Goal: Task Accomplishment & Management: Manage account settings

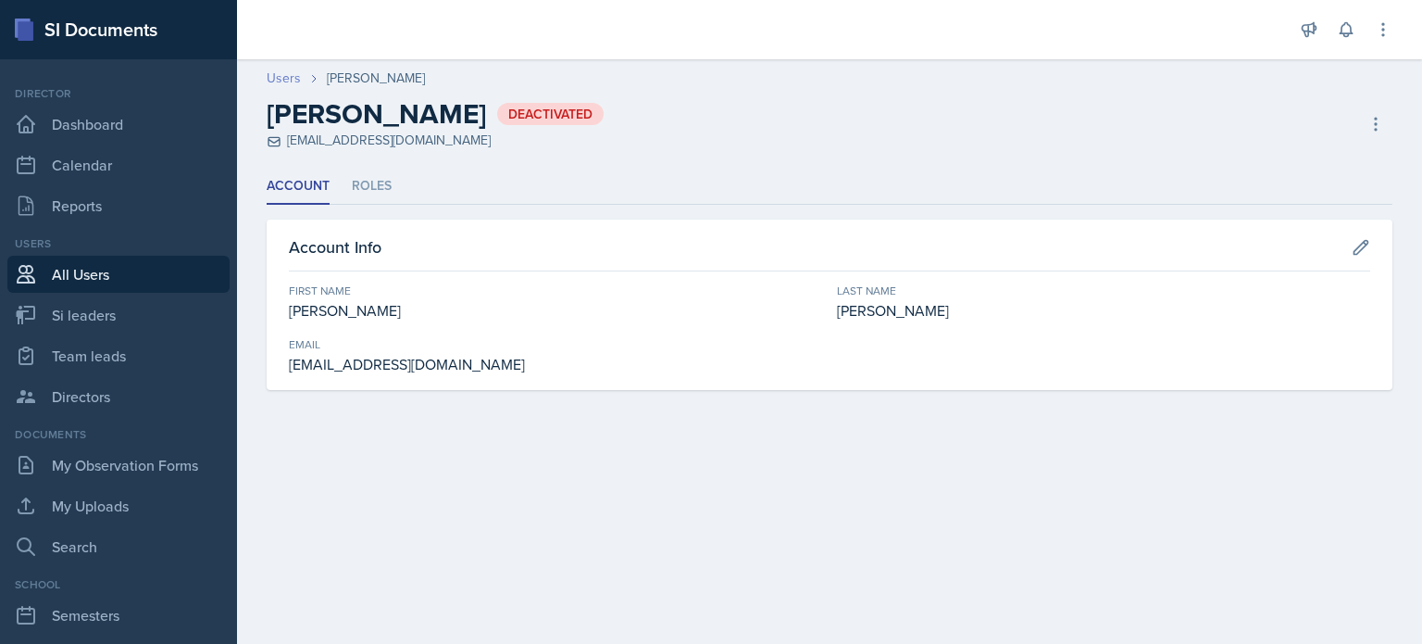
click at [284, 75] on link "Users" at bounding box center [284, 78] width 34 height 19
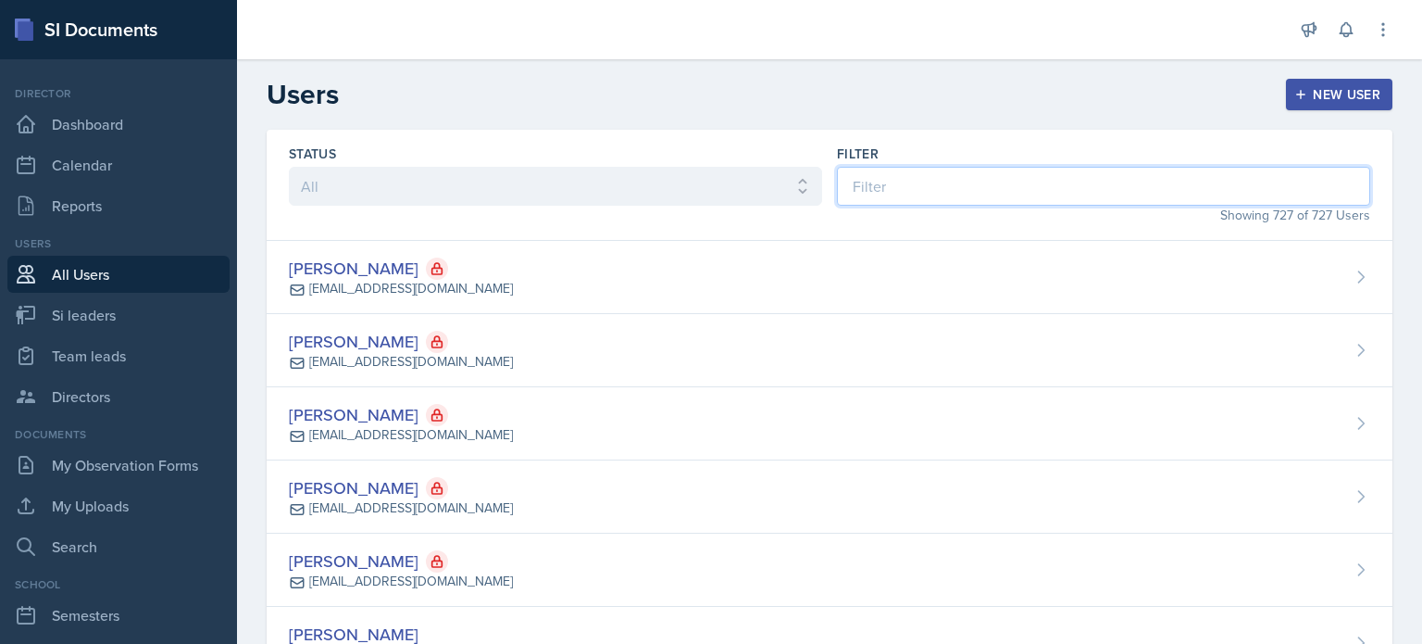
click at [911, 195] on input at bounding box center [1103, 186] width 533 height 39
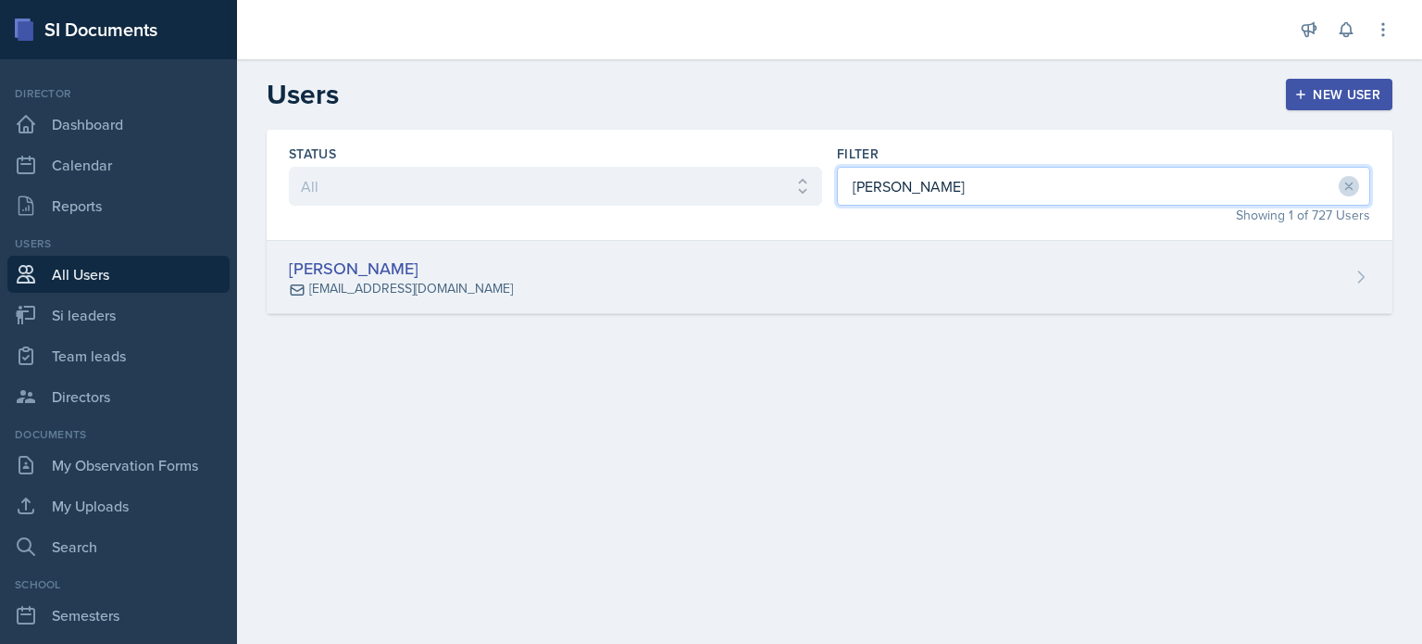
type input "[PERSON_NAME]"
click at [898, 272] on div "[PERSON_NAME] [EMAIL_ADDRESS][DOMAIN_NAME]" at bounding box center [830, 277] width 1126 height 73
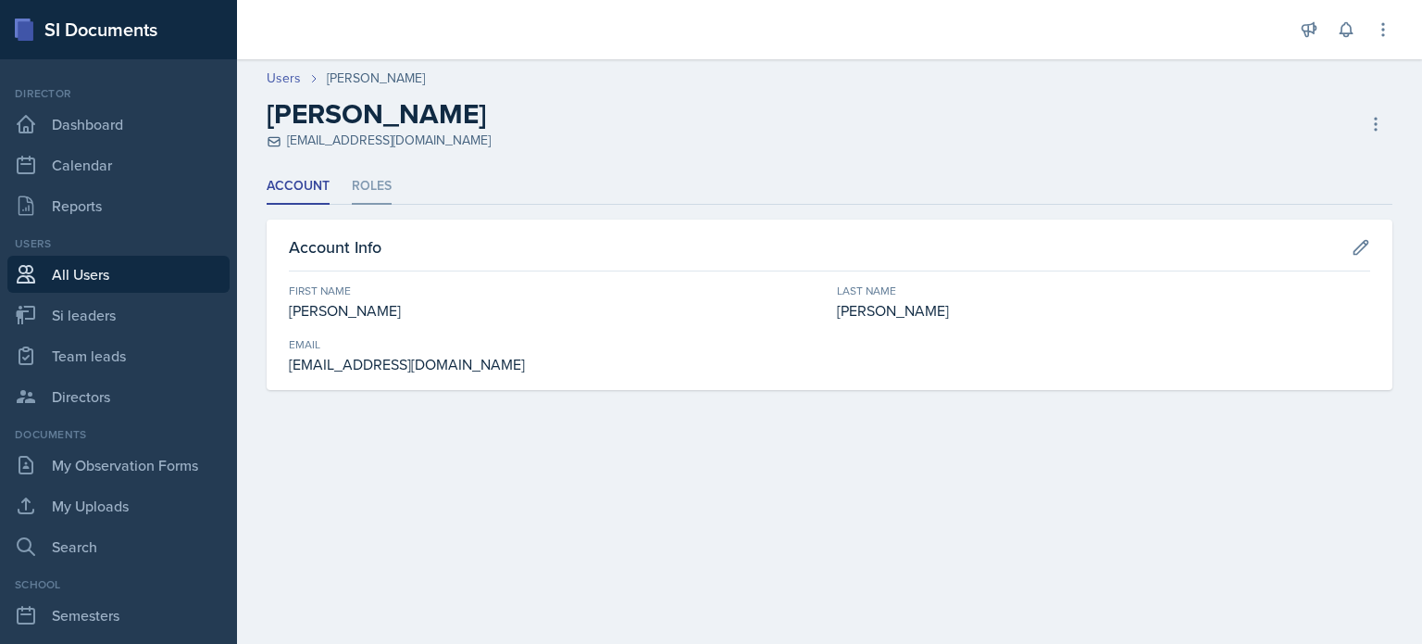
click at [381, 187] on li "Roles" at bounding box center [372, 187] width 40 height 36
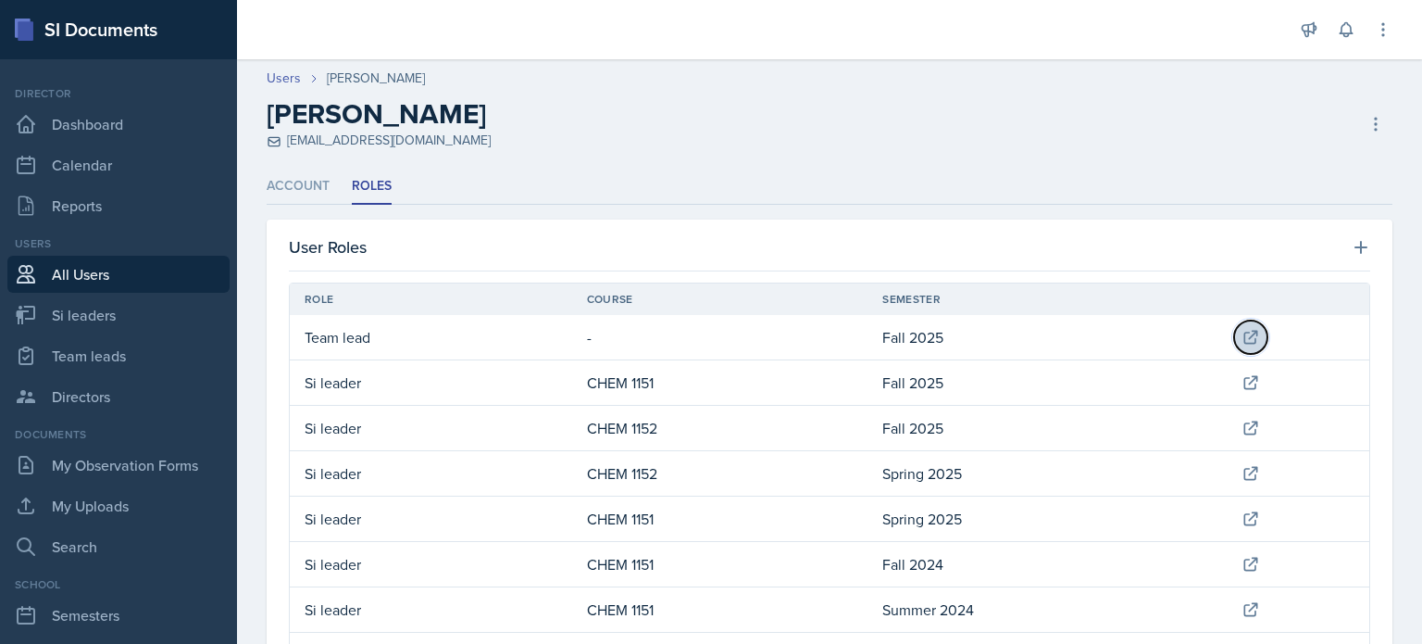
click at [1245, 332] on icon at bounding box center [1251, 337] width 12 height 12
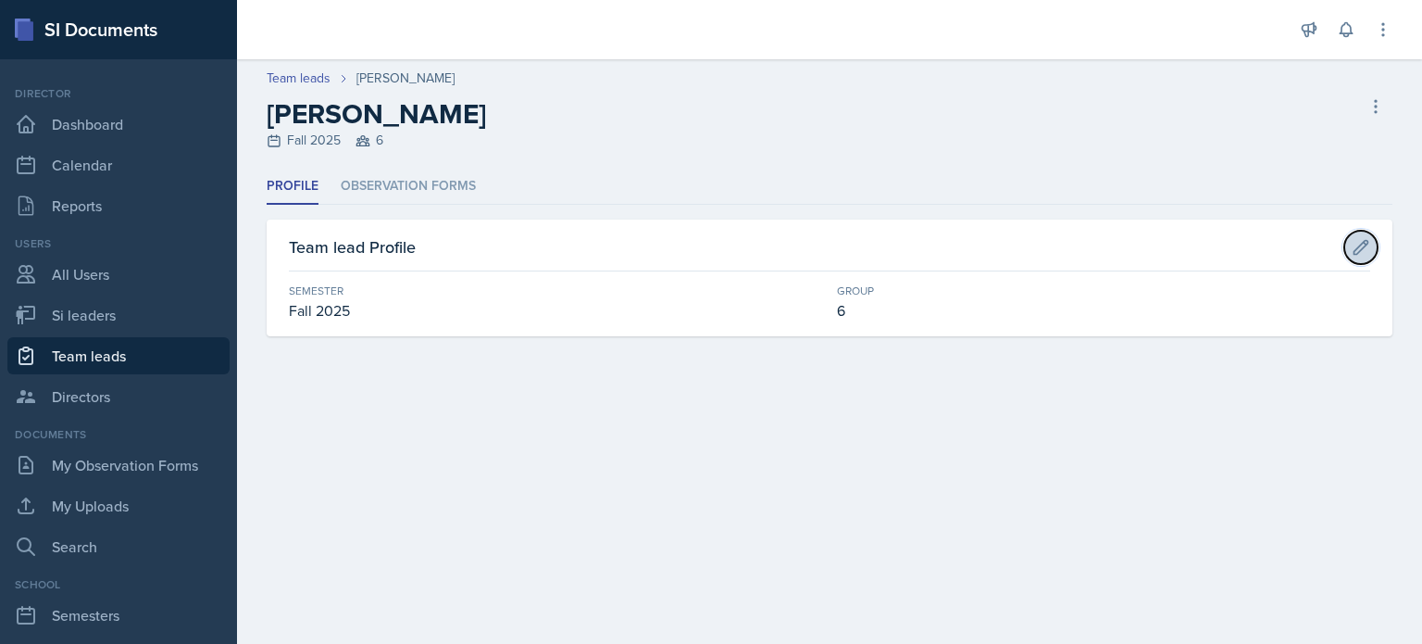
click at [1359, 242] on icon at bounding box center [1361, 247] width 19 height 19
select select "2bed604d-1099-4043-b1bc-2365e8740244"
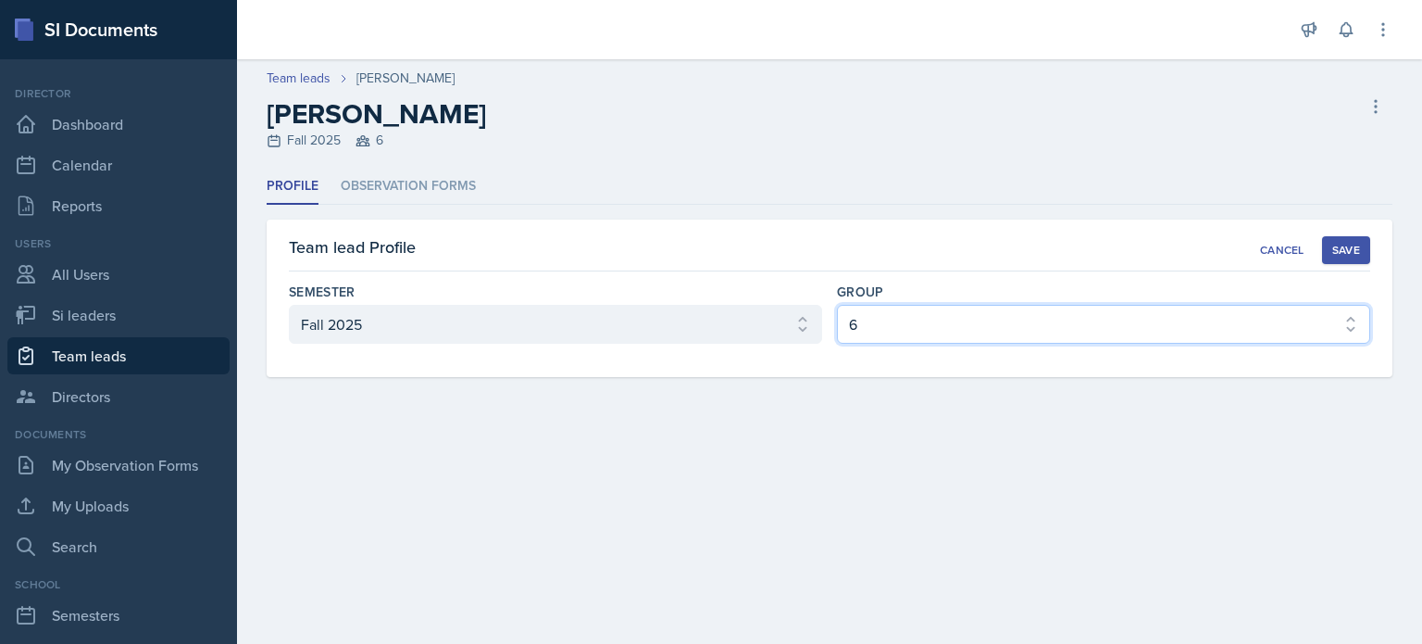
click at [885, 324] on select "Select group 1 2 3 4 5 6" at bounding box center [1103, 324] width 533 height 39
select select "9642c9bf-76f9-4442-a3b4-36d015a1a667"
click at [837, 305] on select "Select group 1 2 3 4 5 6" at bounding box center [1103, 324] width 533 height 39
click at [1346, 255] on div "Save" at bounding box center [1347, 250] width 28 height 15
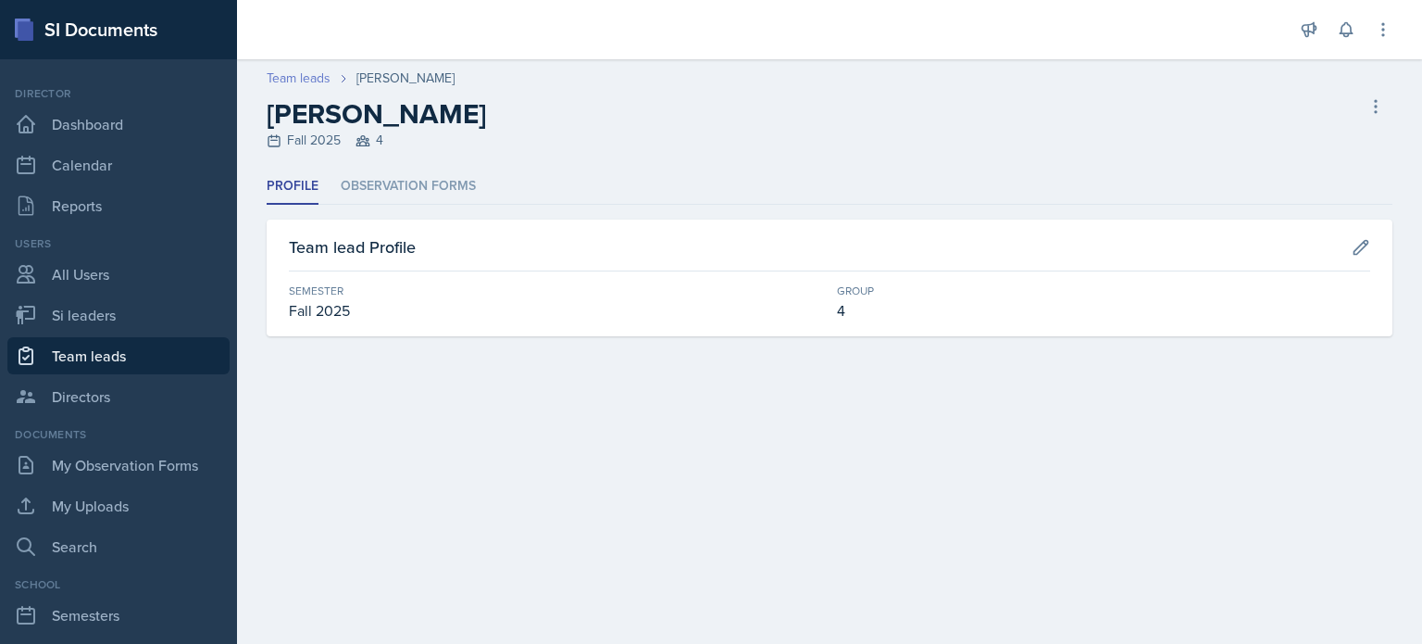
click at [296, 81] on link "Team leads" at bounding box center [299, 78] width 64 height 19
select select "2bed604d-1099-4043-b1bc-2365e8740244"
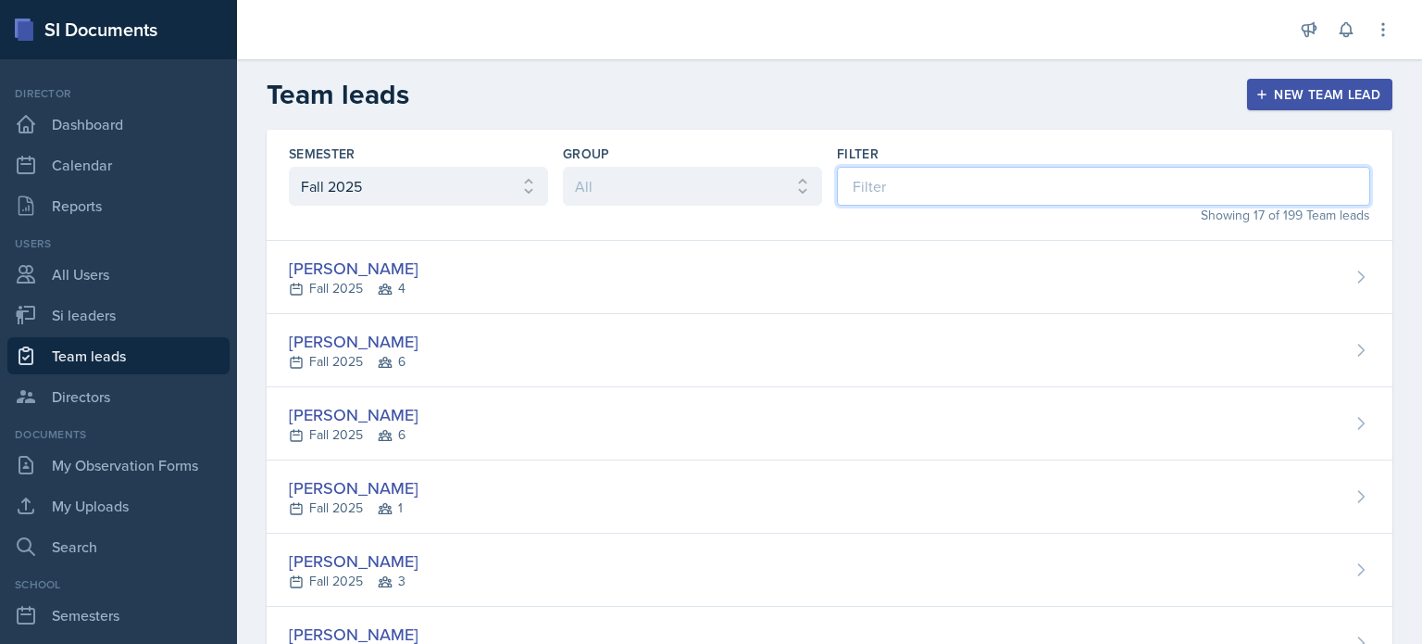
click at [881, 185] on input at bounding box center [1103, 186] width 533 height 39
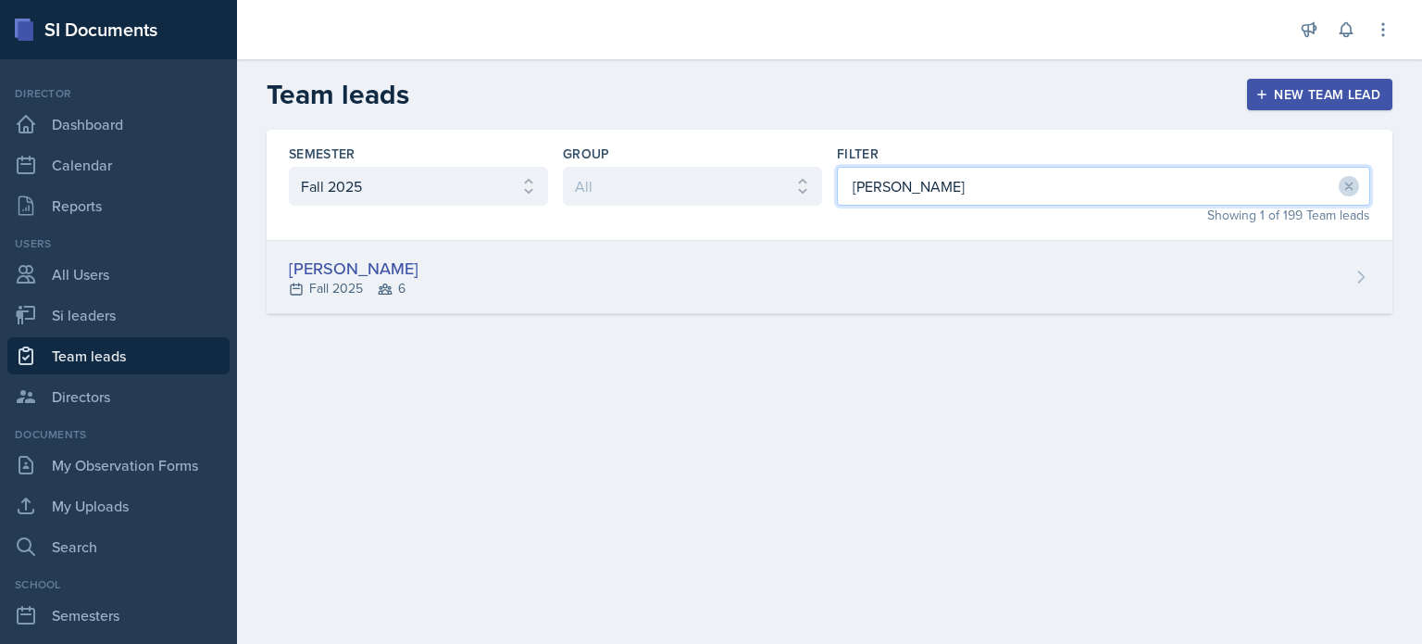
type input "[PERSON_NAME]"
click at [863, 288] on div "[PERSON_NAME] Fall 2025 6" at bounding box center [830, 277] width 1126 height 73
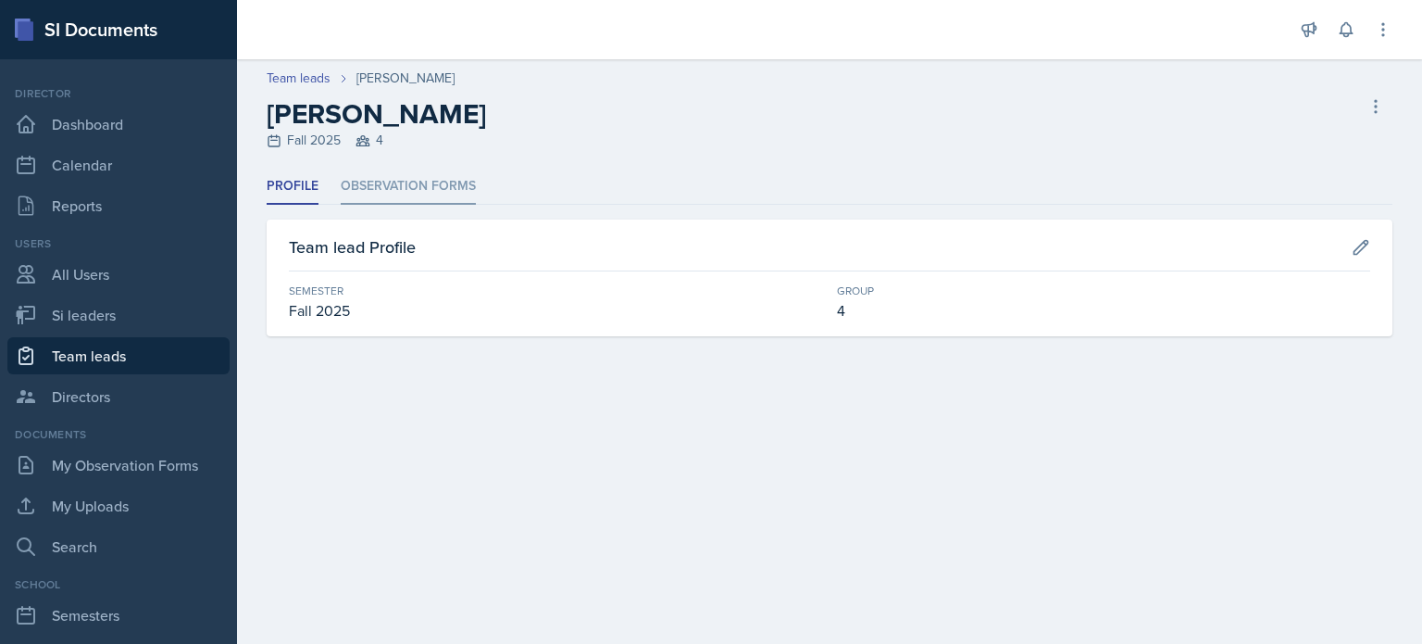
click at [378, 181] on li "Observation Forms" at bounding box center [408, 187] width 135 height 36
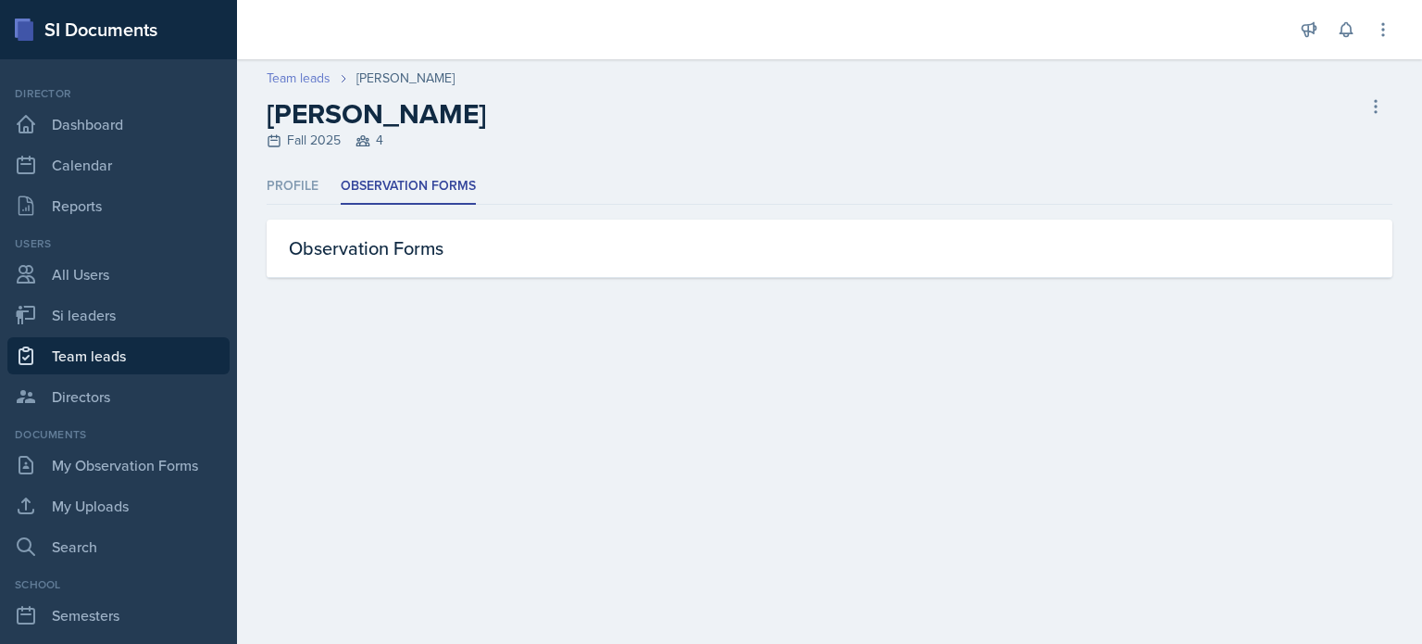
click at [302, 84] on link "Team leads" at bounding box center [299, 78] width 64 height 19
select select "2bed604d-1099-4043-b1bc-2365e8740244"
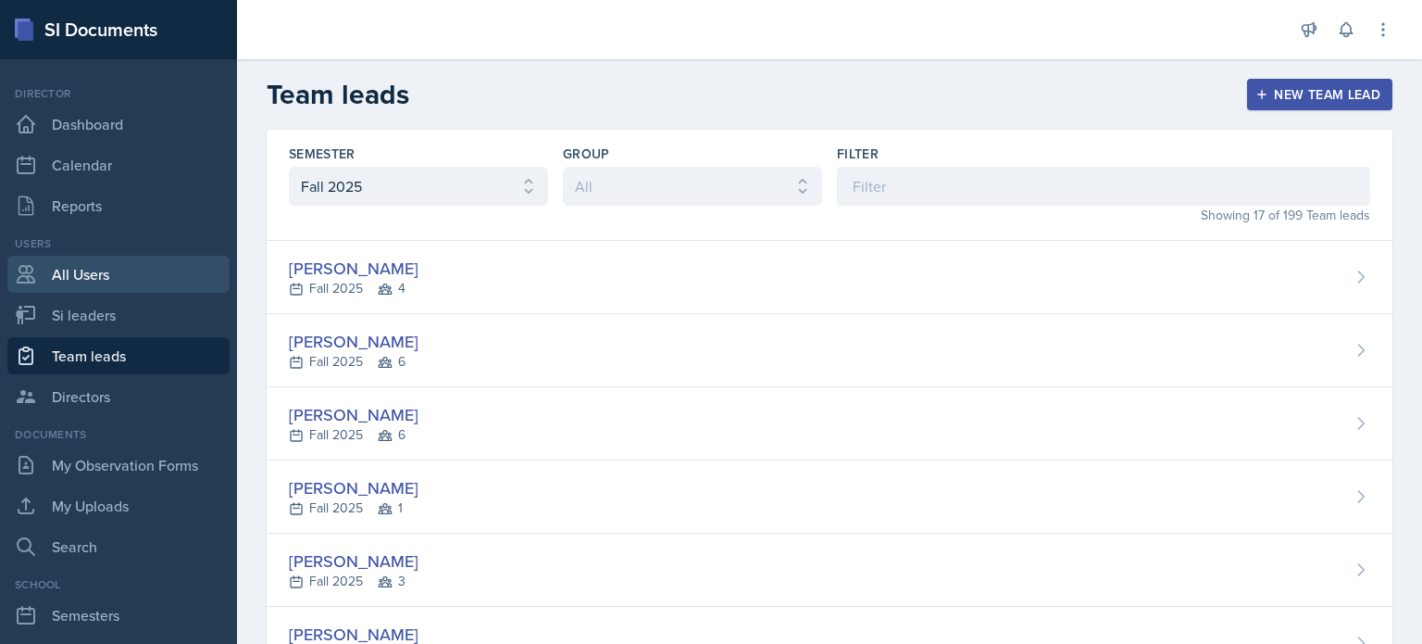
click at [106, 267] on link "All Users" at bounding box center [118, 274] width 222 height 37
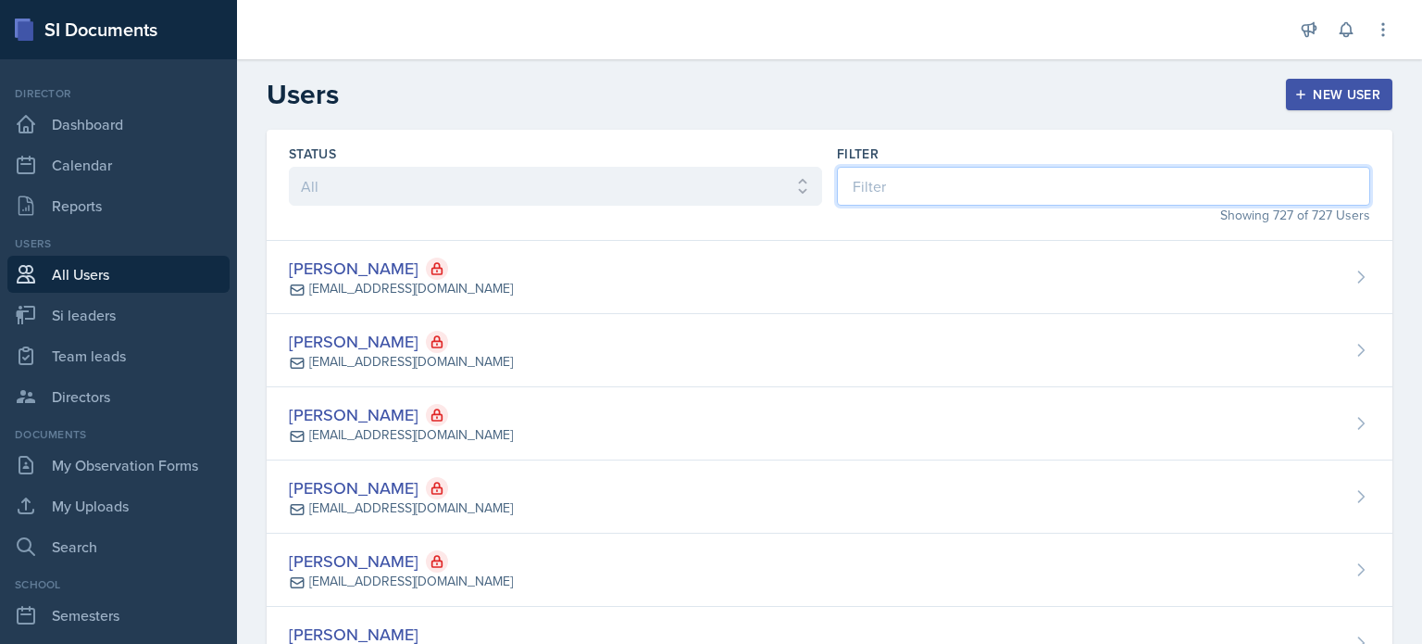
click at [953, 181] on input at bounding box center [1103, 186] width 533 height 39
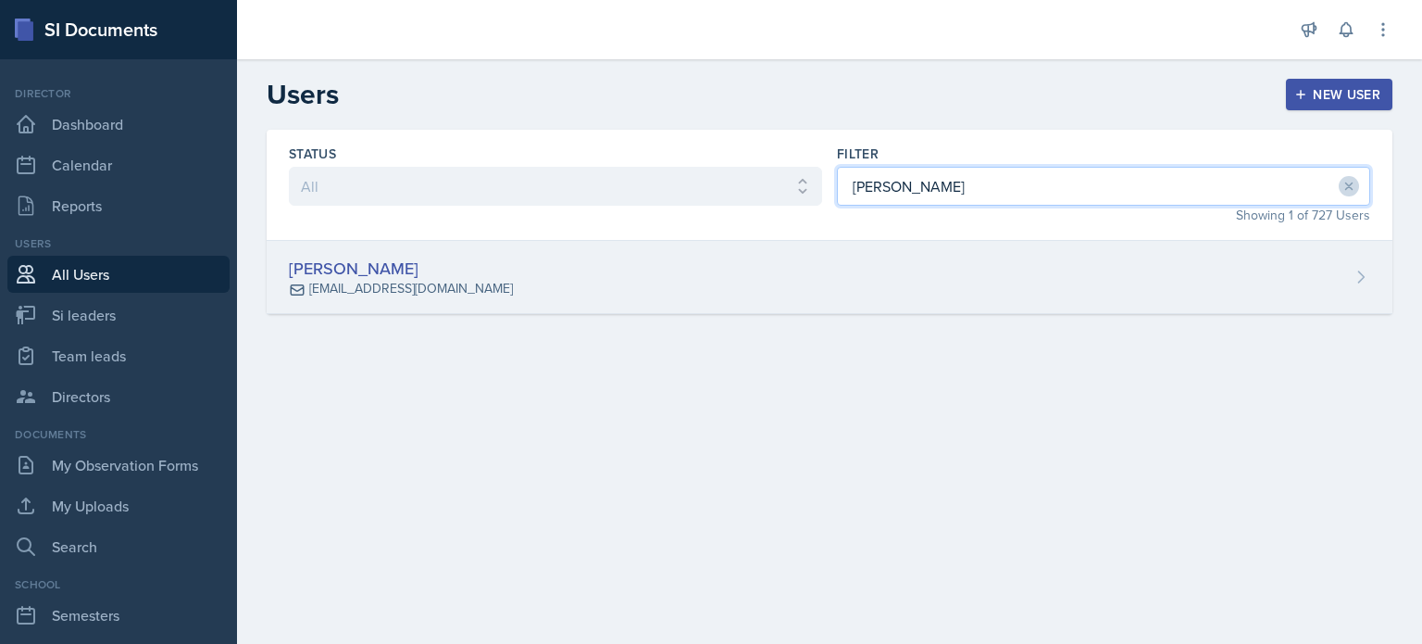
type input "[PERSON_NAME]"
click at [856, 298] on div "[PERSON_NAME] [EMAIL_ADDRESS][DOMAIN_NAME]" at bounding box center [830, 277] width 1126 height 73
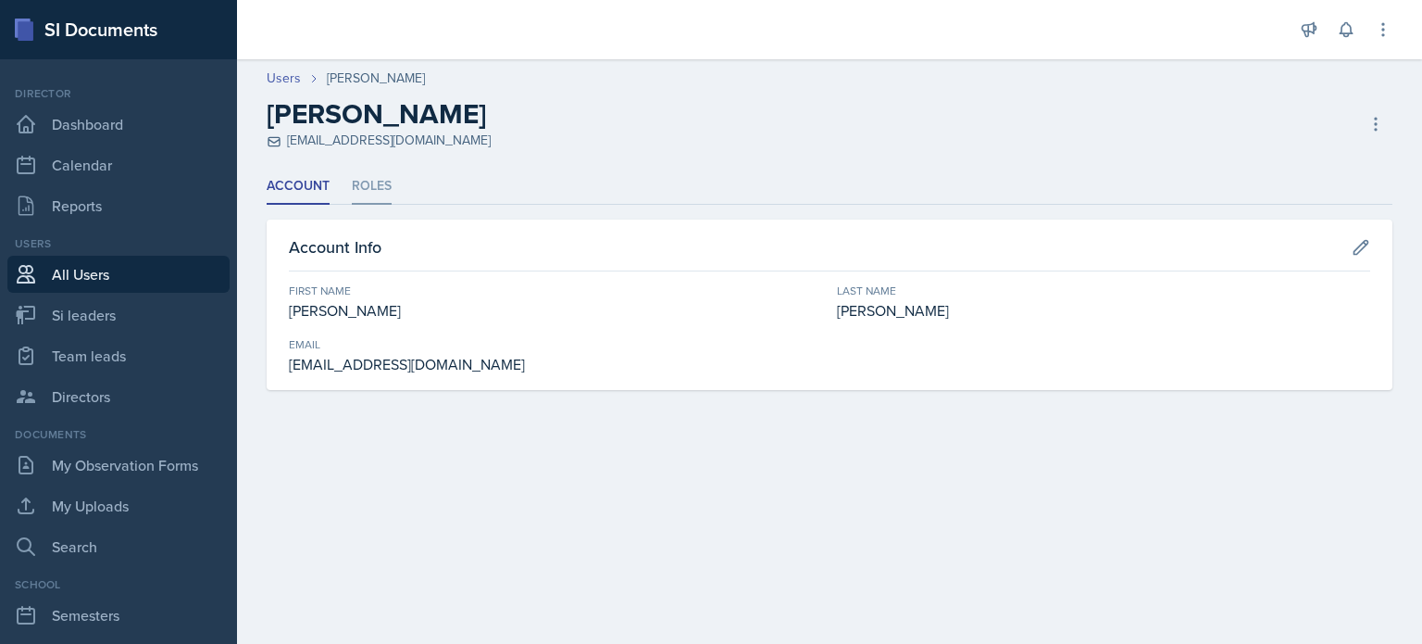
click at [369, 193] on li "Roles" at bounding box center [372, 187] width 40 height 36
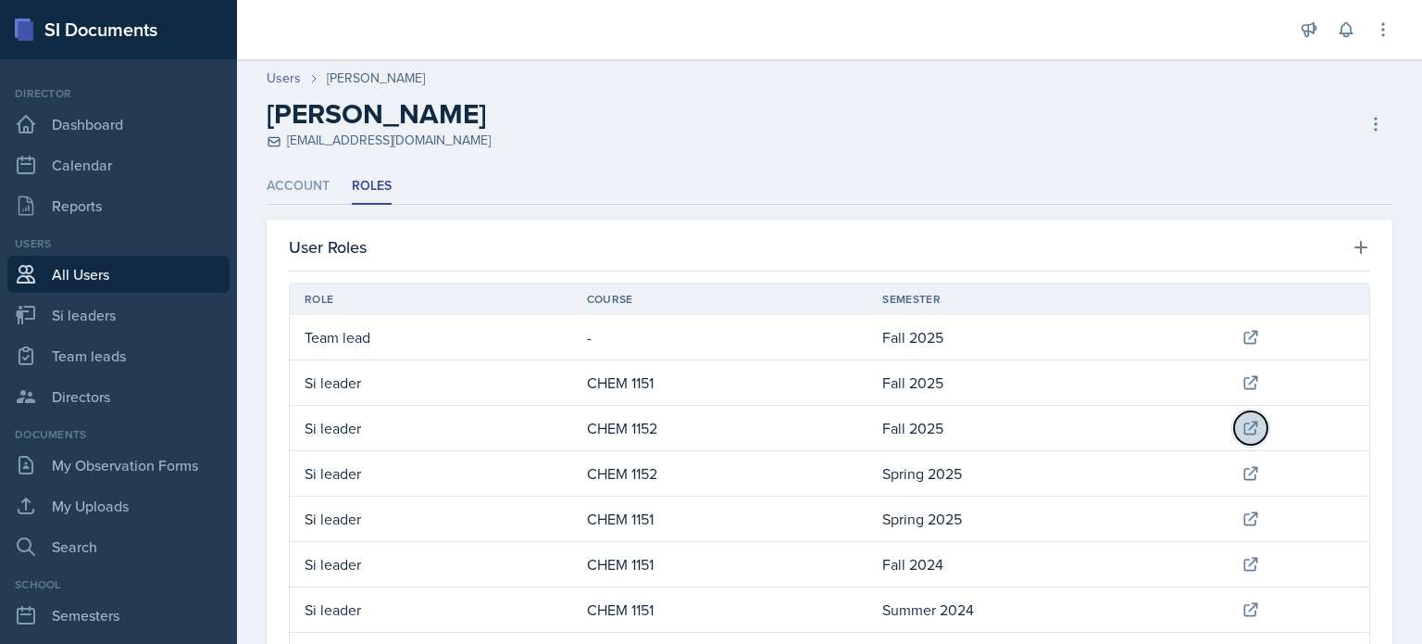
click at [1245, 421] on icon at bounding box center [1251, 427] width 12 height 12
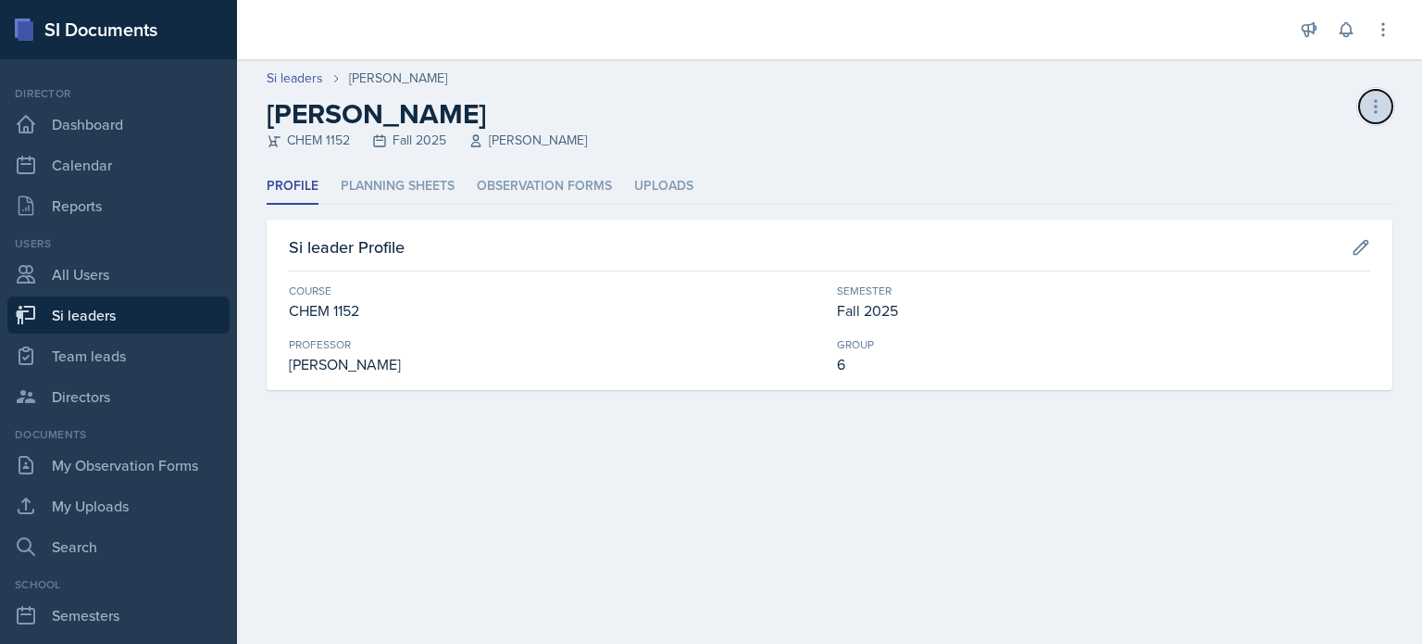
click at [1374, 92] on button at bounding box center [1375, 106] width 33 height 33
click at [1275, 154] on div "[PERSON_NAME] leader" at bounding box center [1297, 156] width 178 height 59
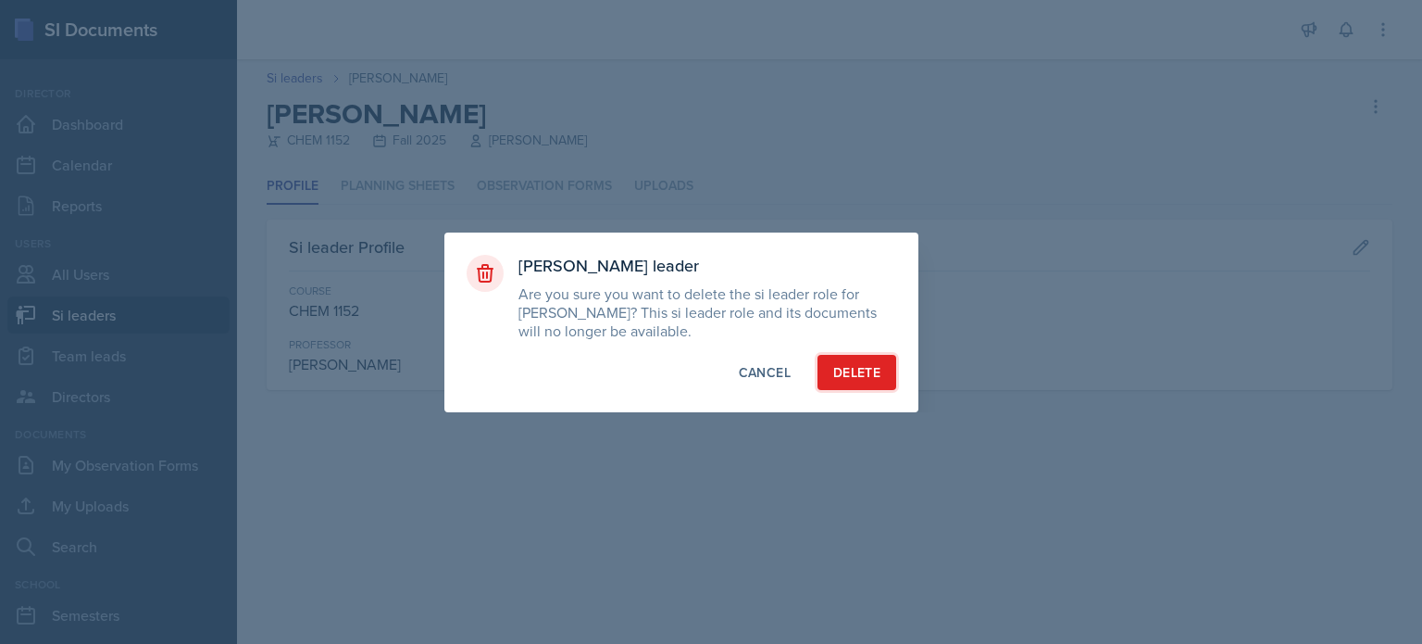
click at [843, 377] on div "Delete" at bounding box center [856, 372] width 47 height 19
select select "2bed604d-1099-4043-b1bc-2365e8740244"
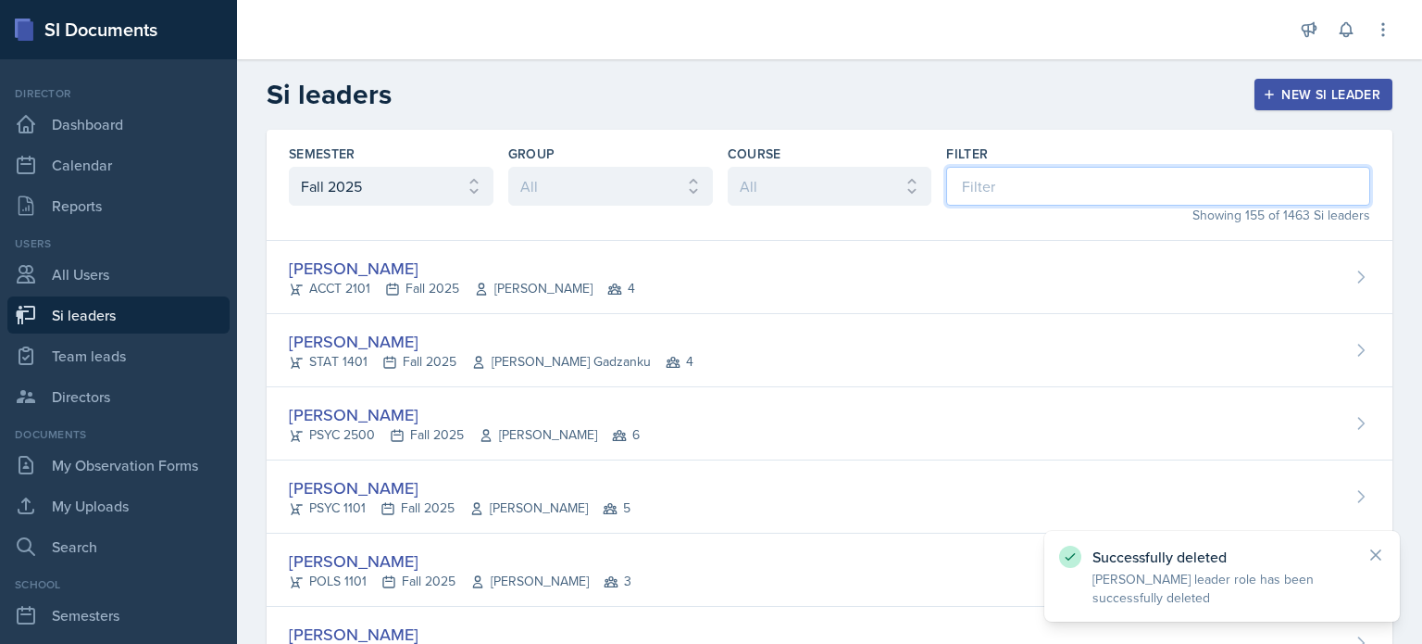
click at [1066, 187] on input at bounding box center [1158, 186] width 424 height 39
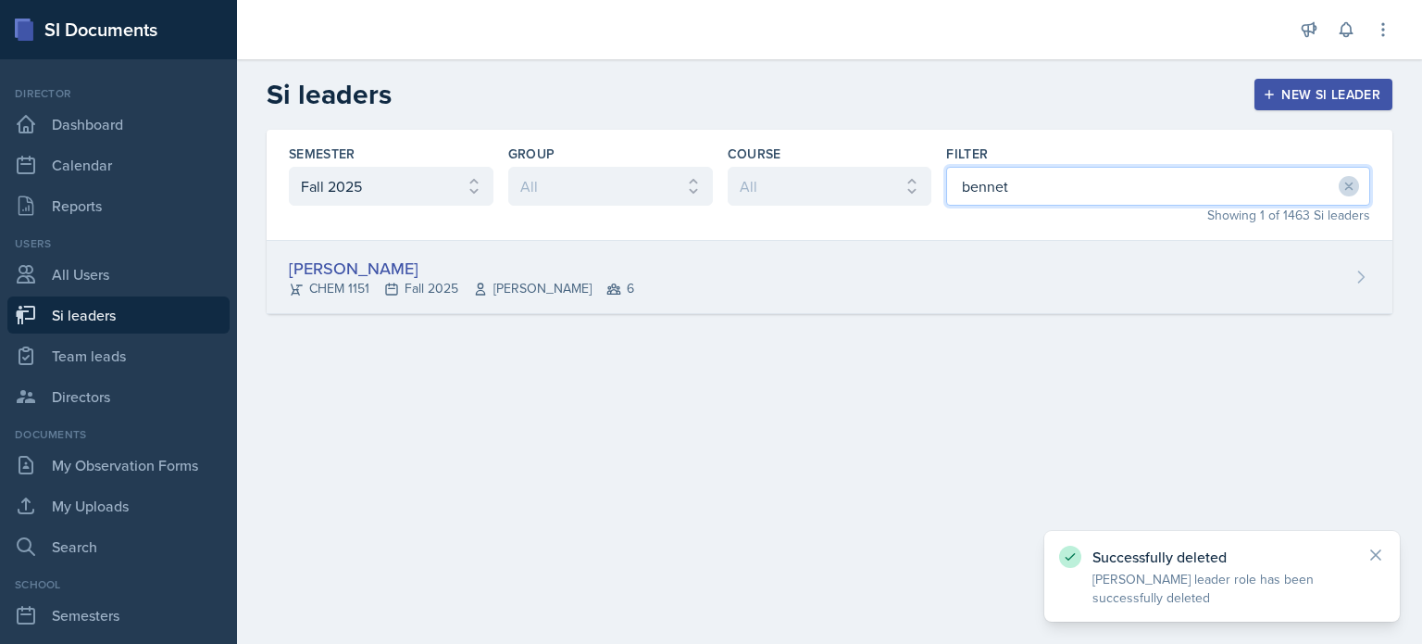
type input "bennet"
click at [804, 281] on div "[PERSON_NAME] CHEM 1151 Fall 2025 [PERSON_NAME] 6" at bounding box center [830, 277] width 1126 height 73
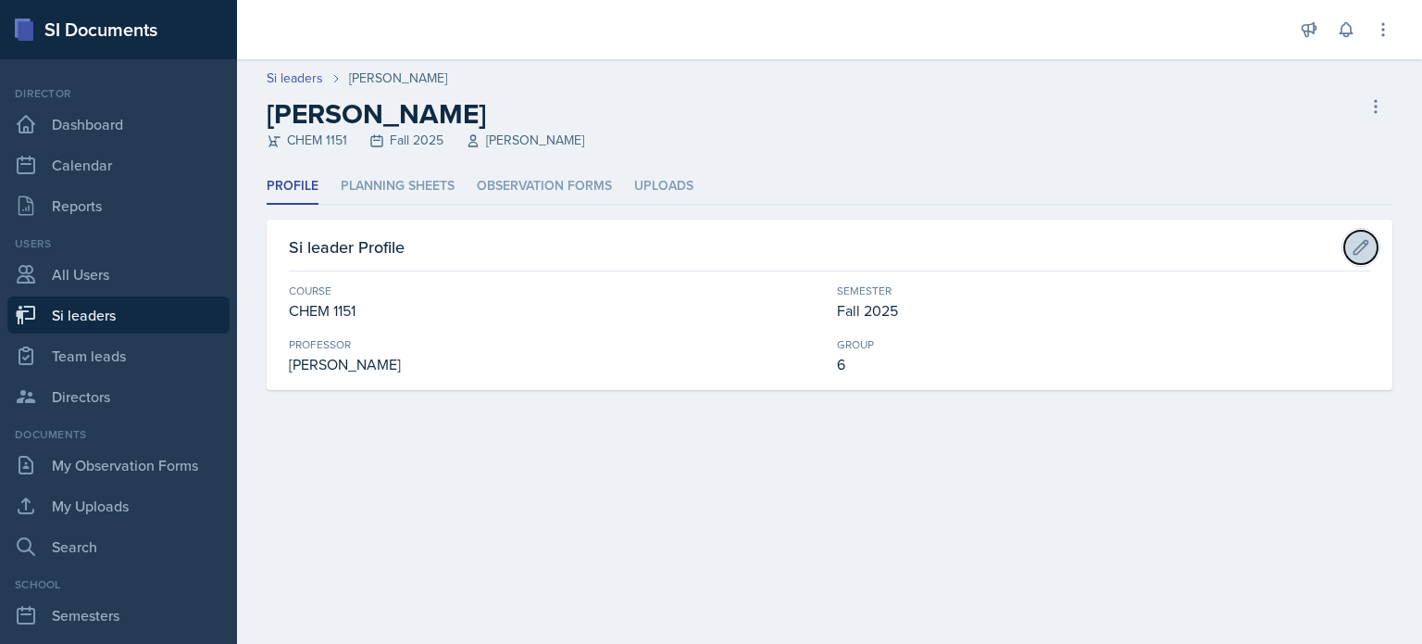
click at [1365, 238] on icon at bounding box center [1361, 247] width 19 height 19
select select "4fdbbe39-d6cc-4816-a3be-f2a887b9c80e"
select select "2bed604d-1099-4043-b1bc-2365e8740244"
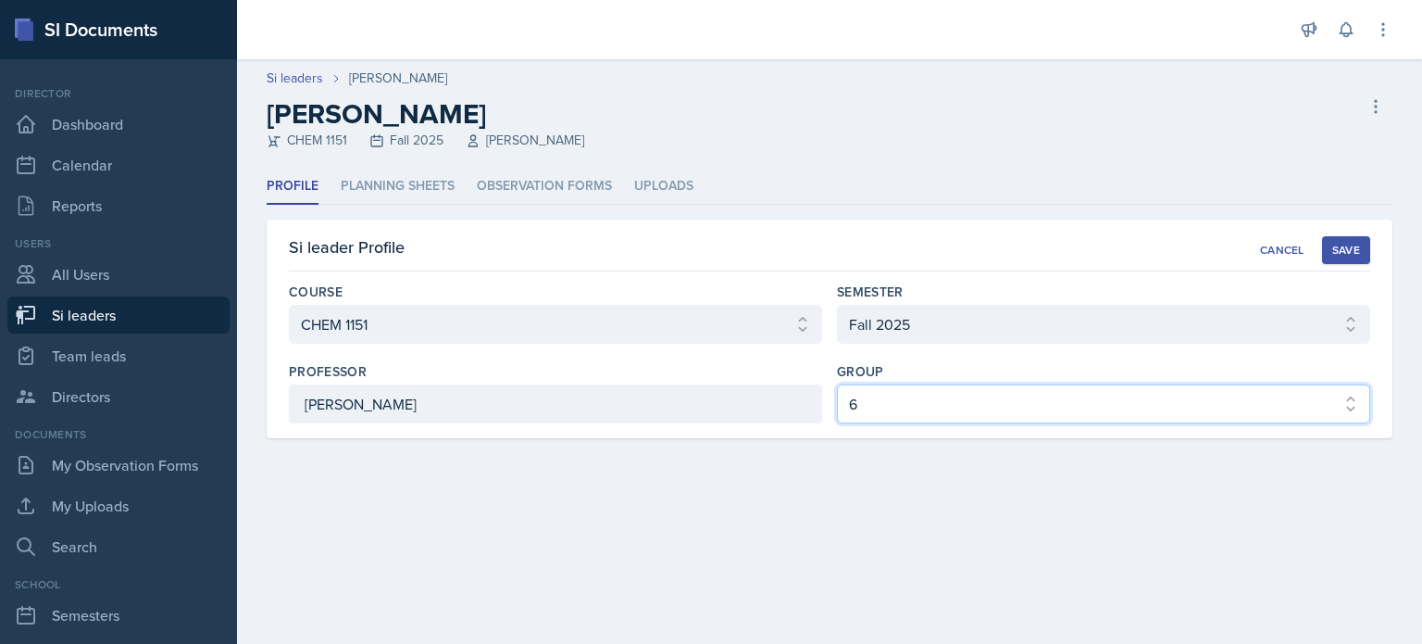
click at [924, 412] on select "Select group 1 2 3 4 5 6" at bounding box center [1103, 403] width 533 height 39
select select "9642c9bf-76f9-4442-a3b4-36d015a1a667"
click at [837, 384] on select "Select group 1 2 3 4 5 6" at bounding box center [1103, 403] width 533 height 39
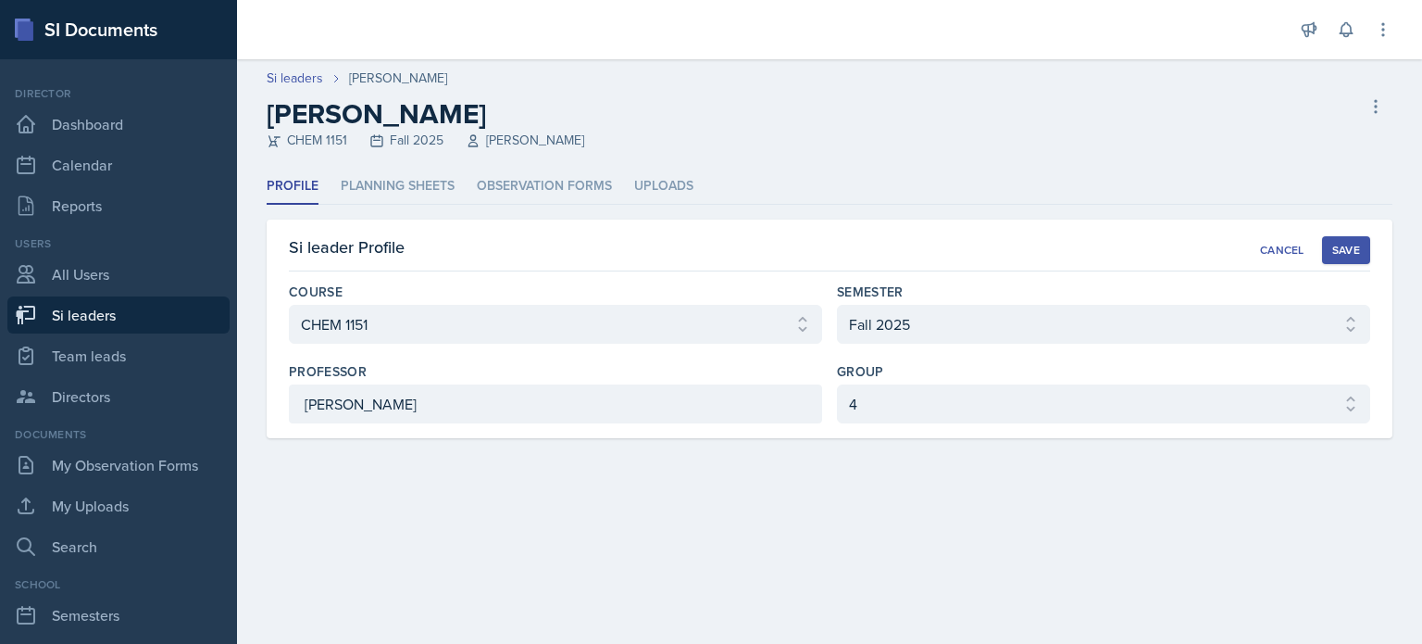
click at [1346, 250] on div "Save" at bounding box center [1347, 250] width 28 height 15
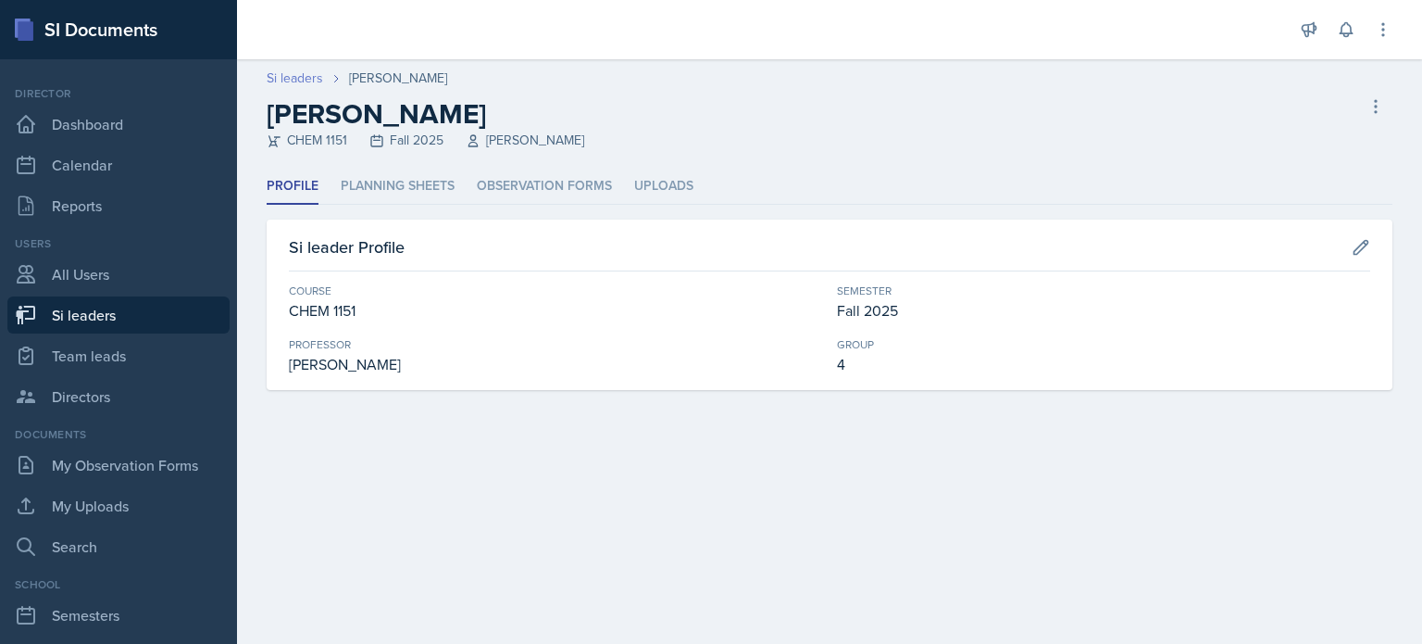
click at [291, 74] on link "Si leaders" at bounding box center [295, 78] width 56 height 19
select select "2bed604d-1099-4043-b1bc-2365e8740244"
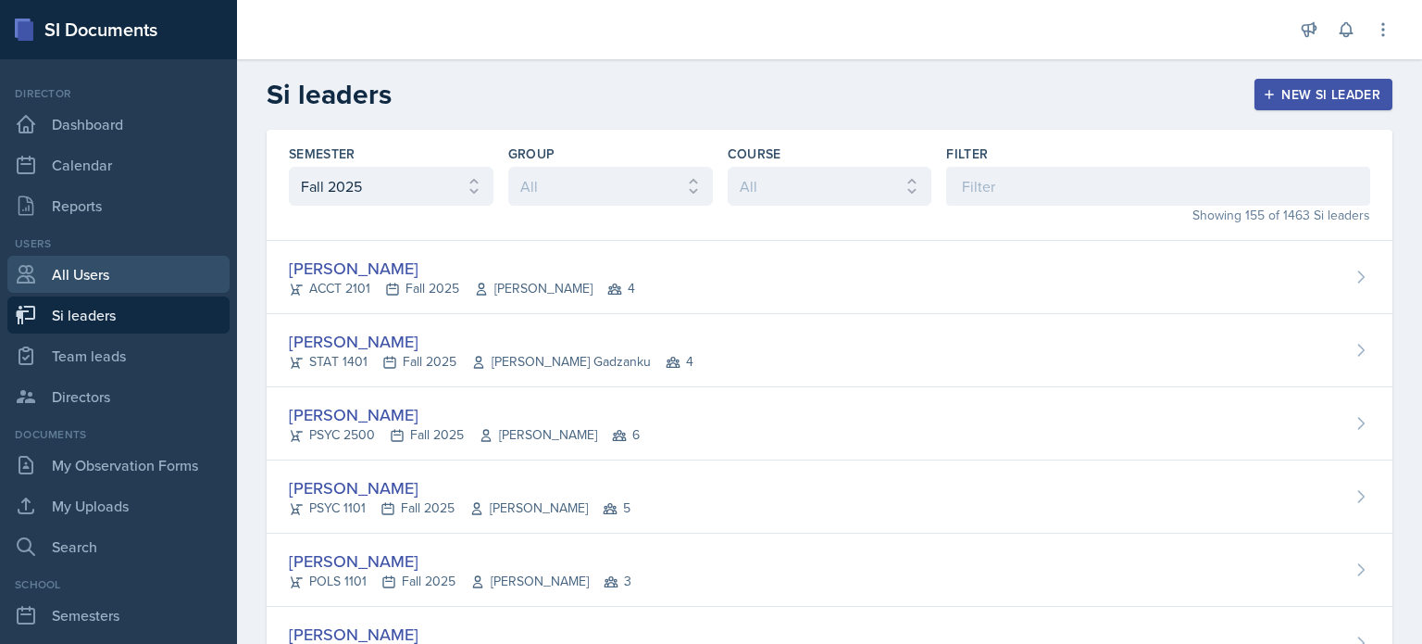
click at [92, 273] on link "All Users" at bounding box center [118, 274] width 222 height 37
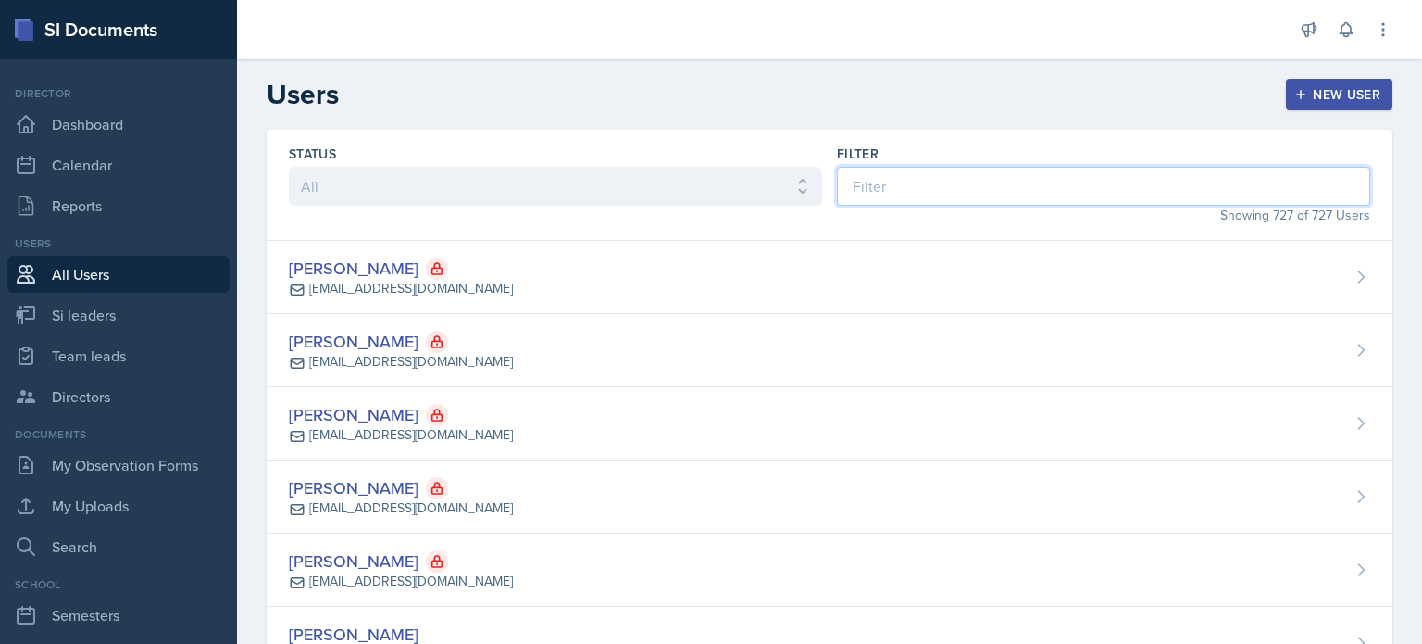
click at [926, 186] on input at bounding box center [1103, 186] width 533 height 39
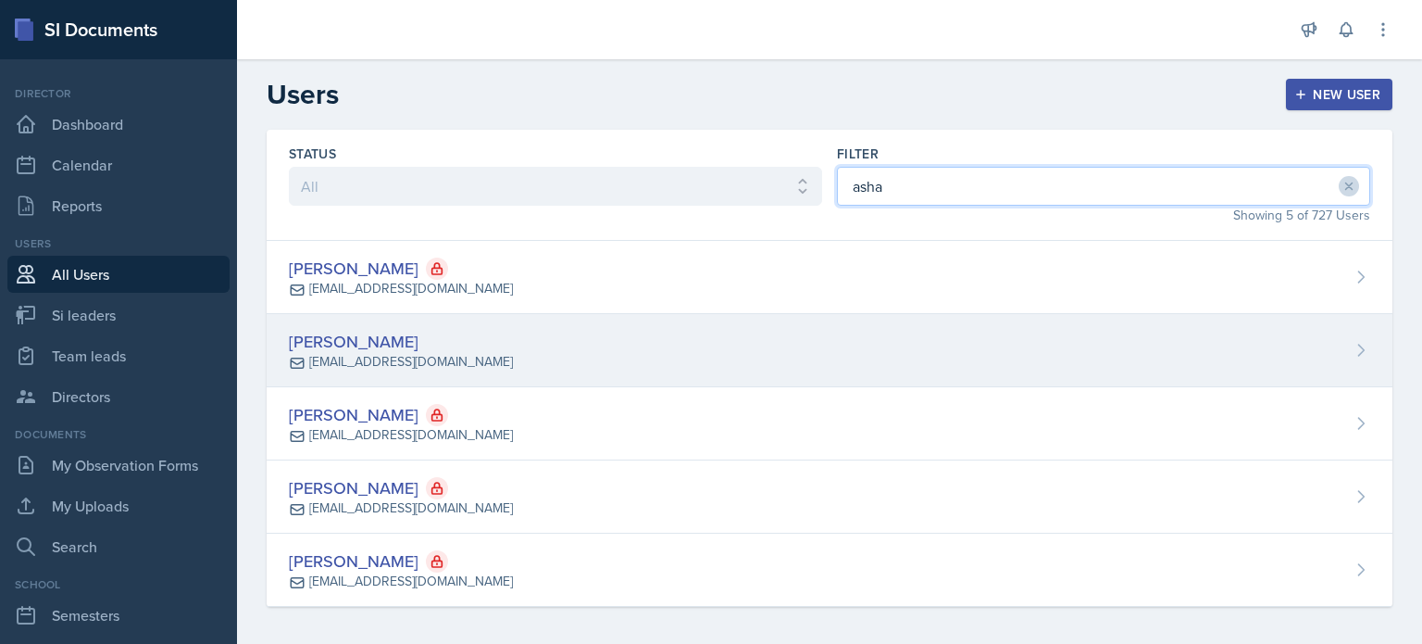
type input "asha"
click at [826, 346] on div "[PERSON_NAME] [EMAIL_ADDRESS][DOMAIN_NAME]" at bounding box center [830, 350] width 1126 height 73
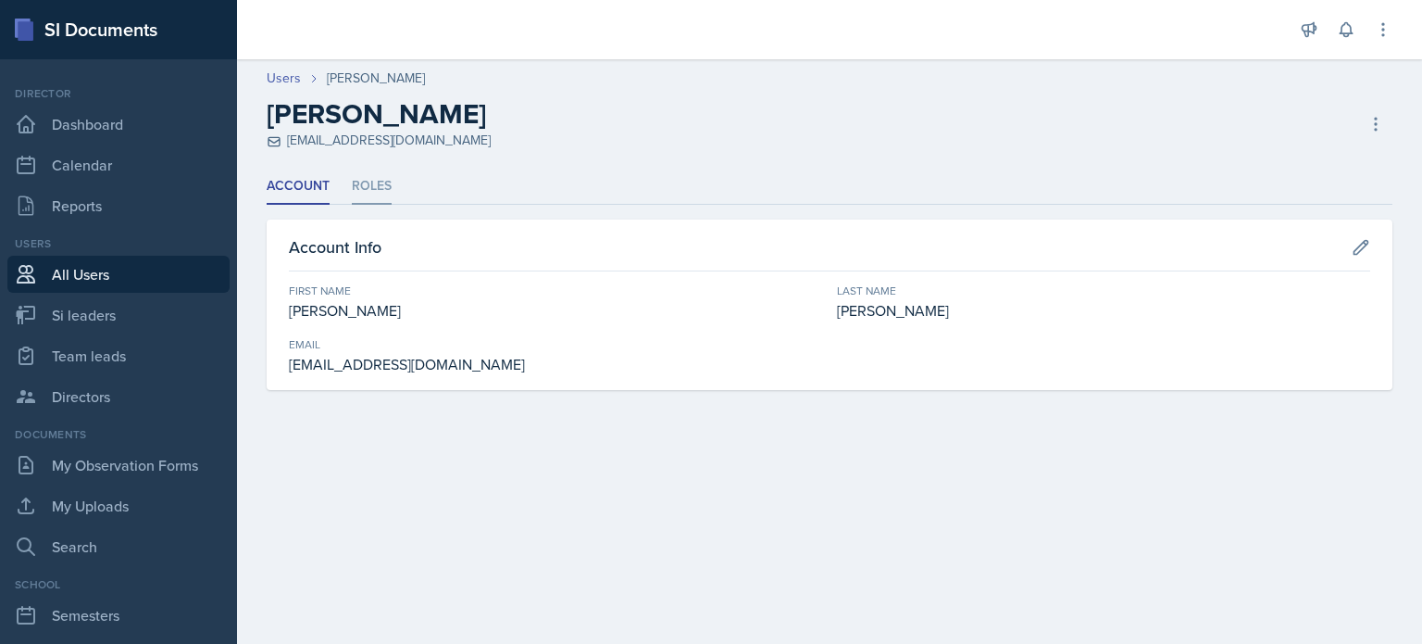
click at [354, 184] on li "Roles" at bounding box center [372, 187] width 40 height 36
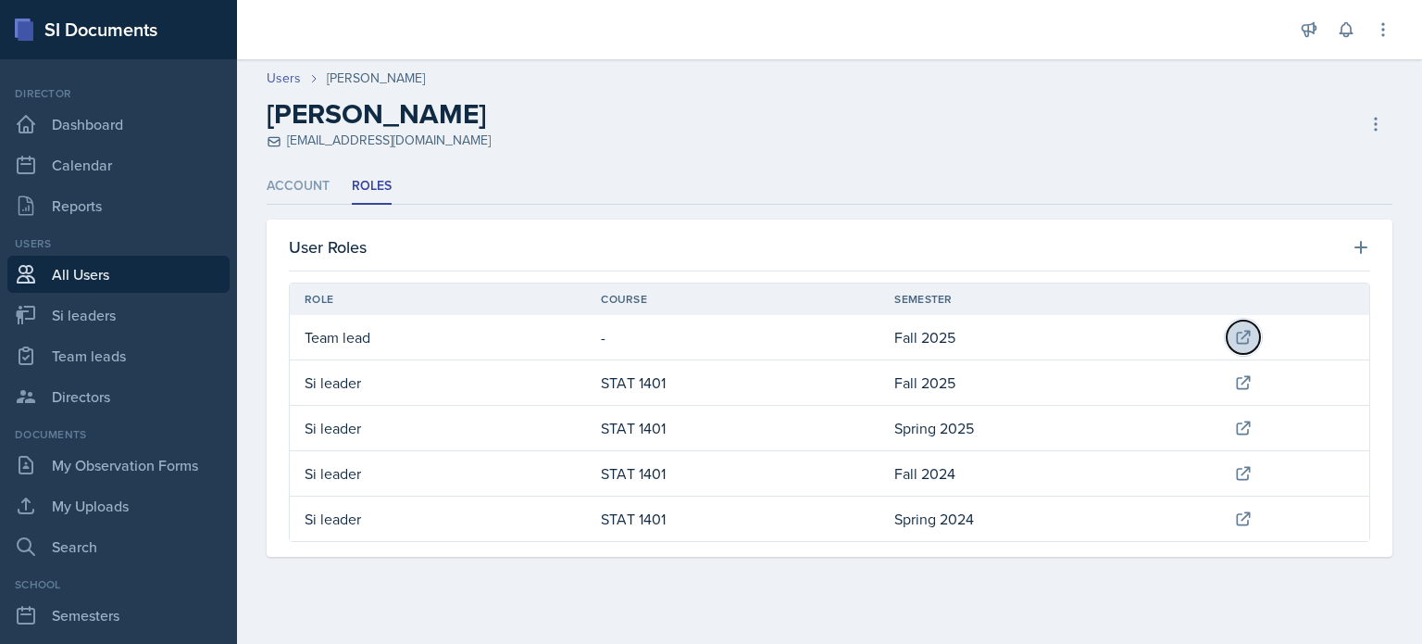
click at [1240, 338] on icon at bounding box center [1243, 337] width 19 height 19
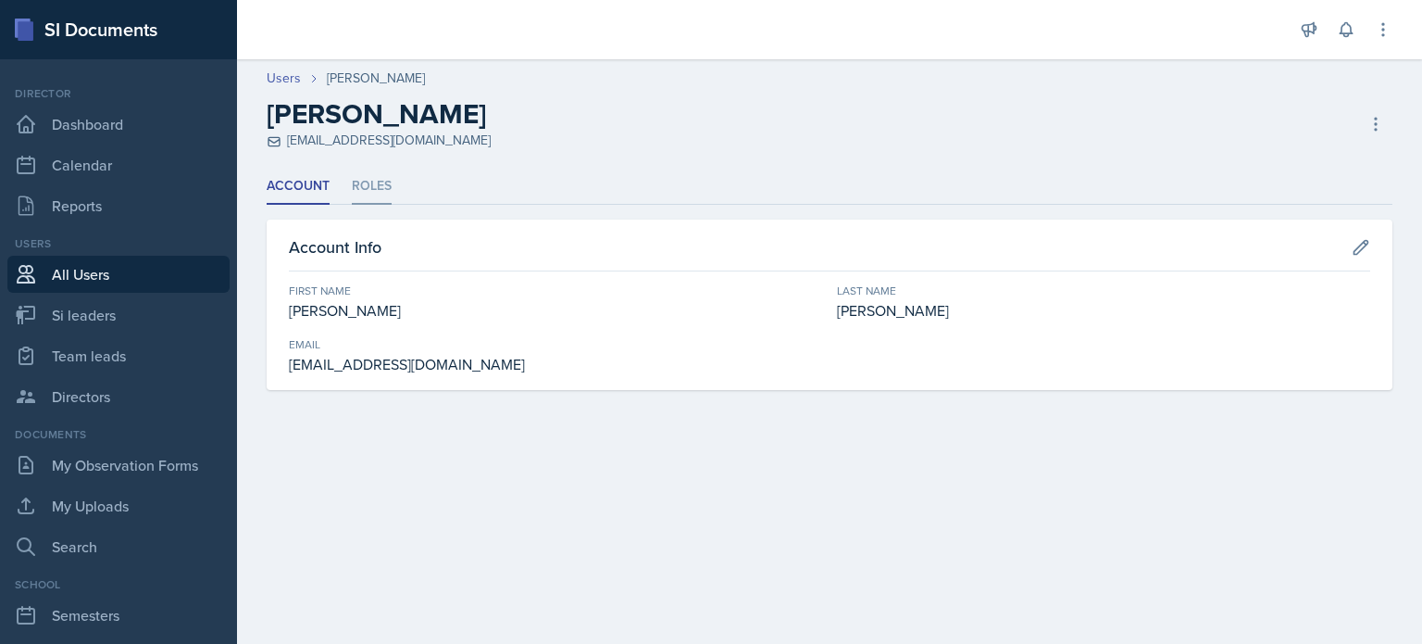
click at [368, 181] on li "Roles" at bounding box center [372, 187] width 40 height 36
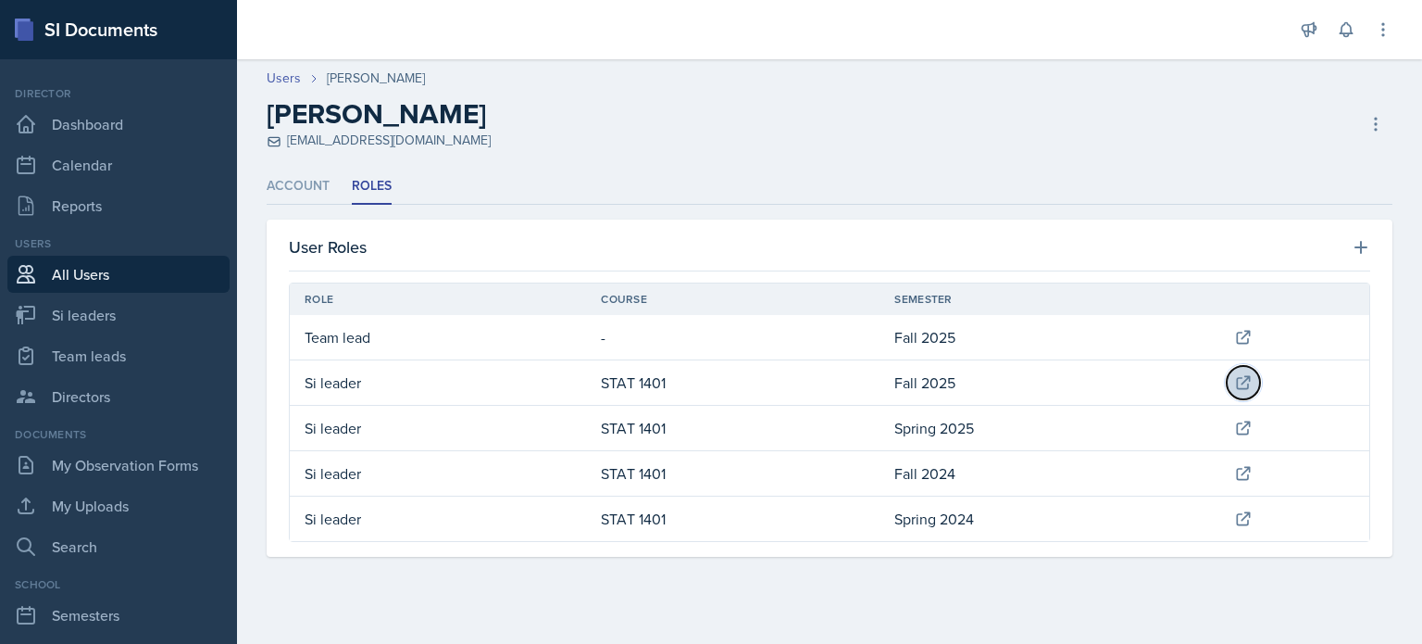
click at [1247, 382] on icon at bounding box center [1243, 382] width 19 height 19
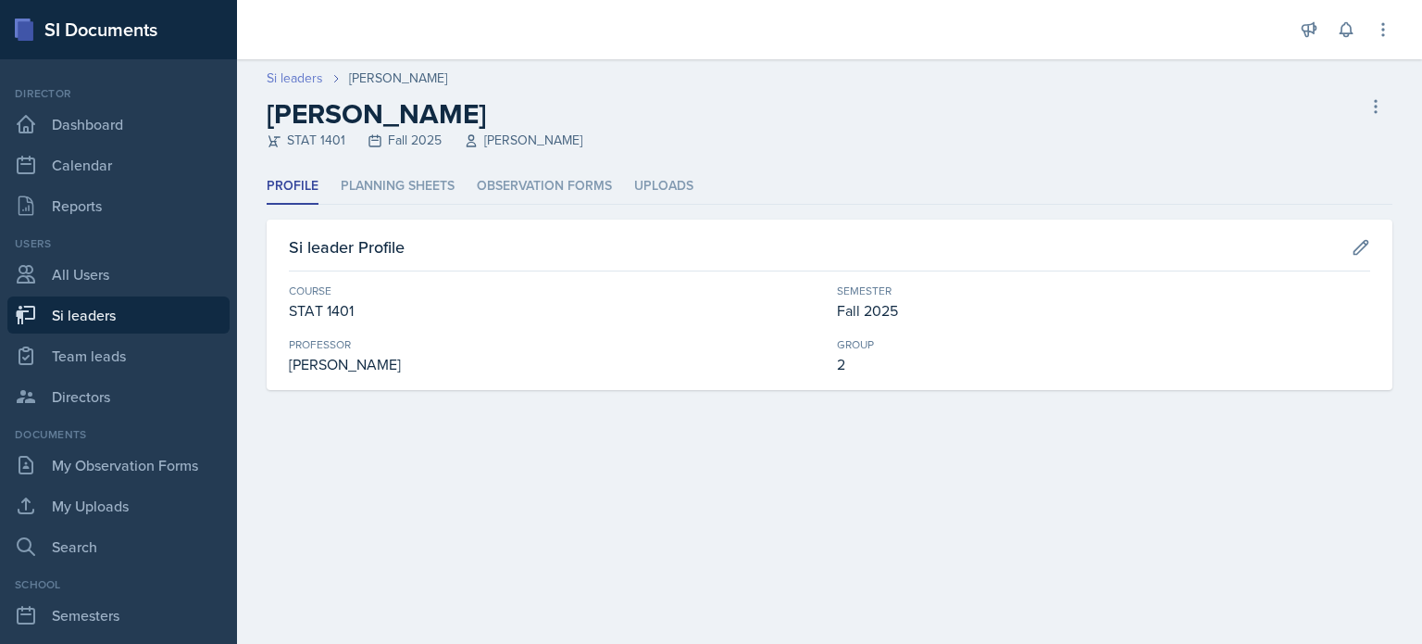
click at [304, 84] on link "Si leaders" at bounding box center [295, 78] width 56 height 19
select select "2bed604d-1099-4043-b1bc-2365e8740244"
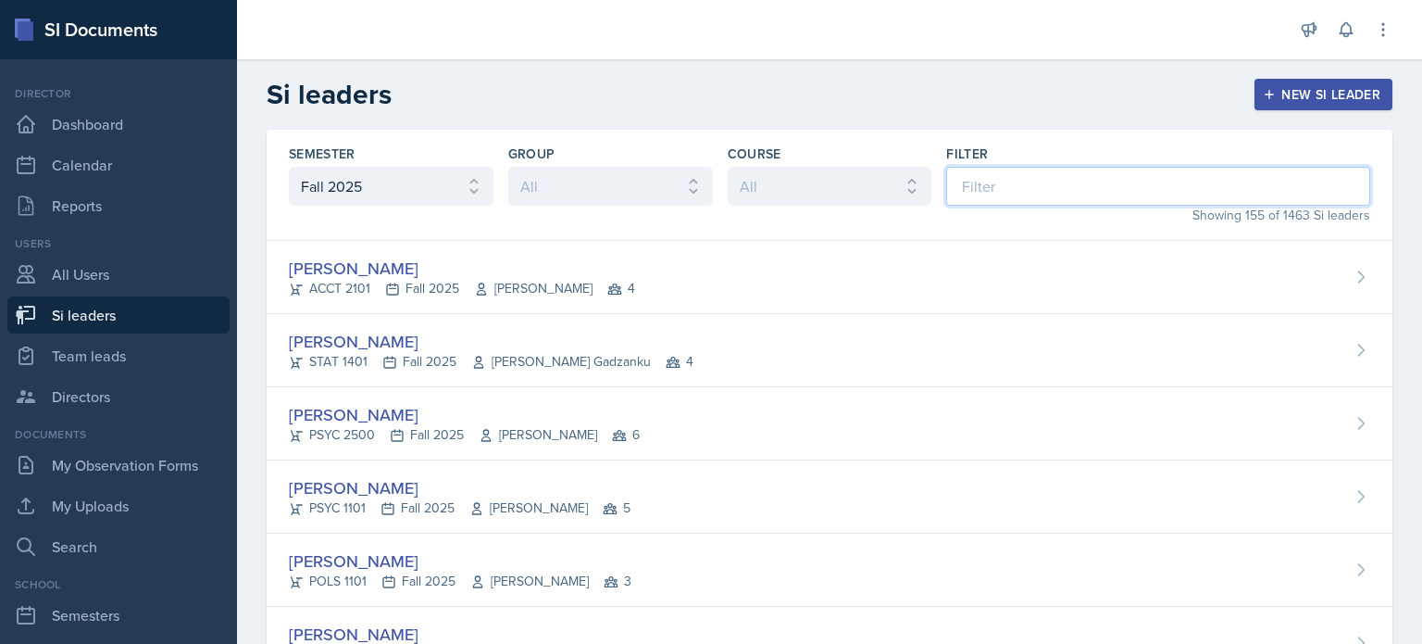
click at [1008, 184] on input at bounding box center [1158, 186] width 424 height 39
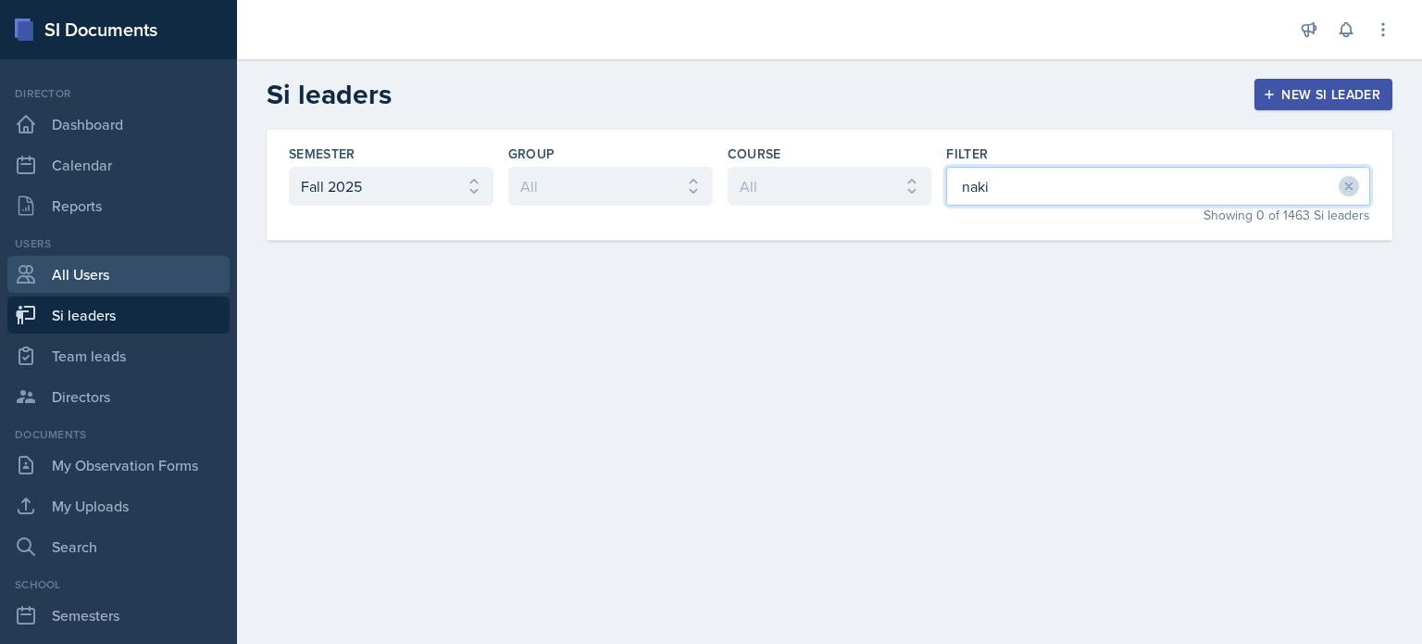
type input "naki"
click at [105, 273] on link "All Users" at bounding box center [118, 274] width 222 height 37
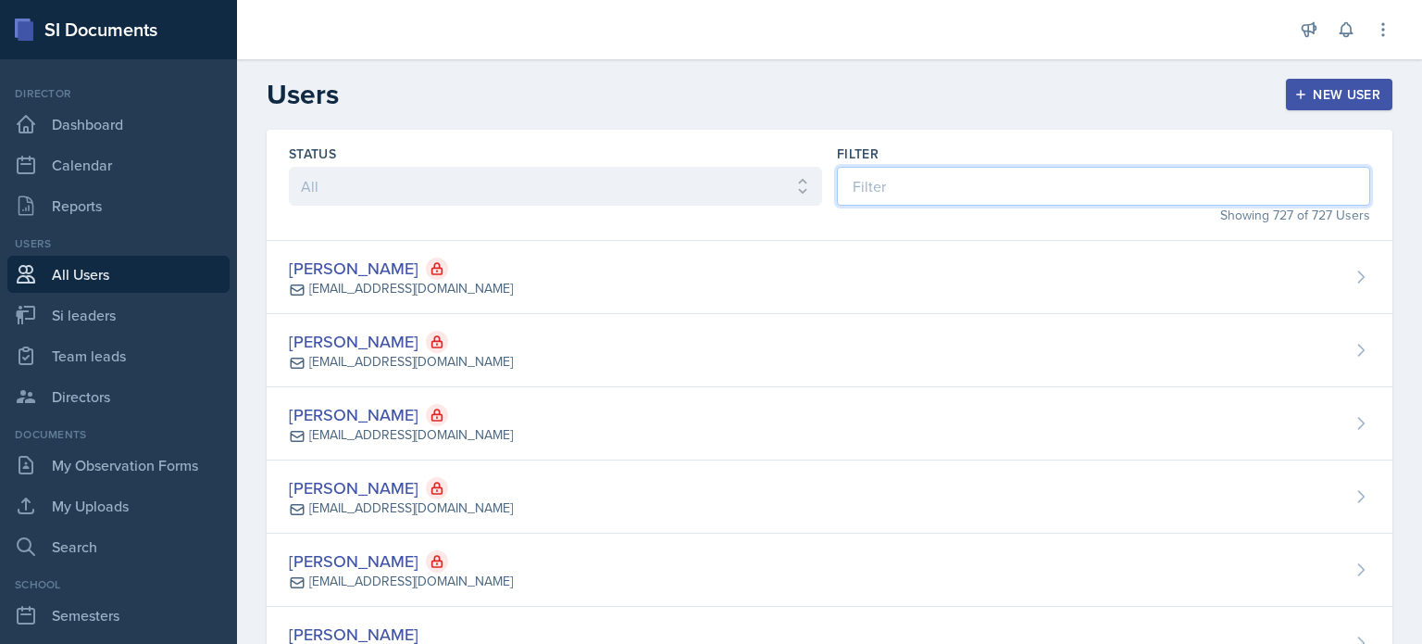
click at [1026, 181] on input at bounding box center [1103, 186] width 533 height 39
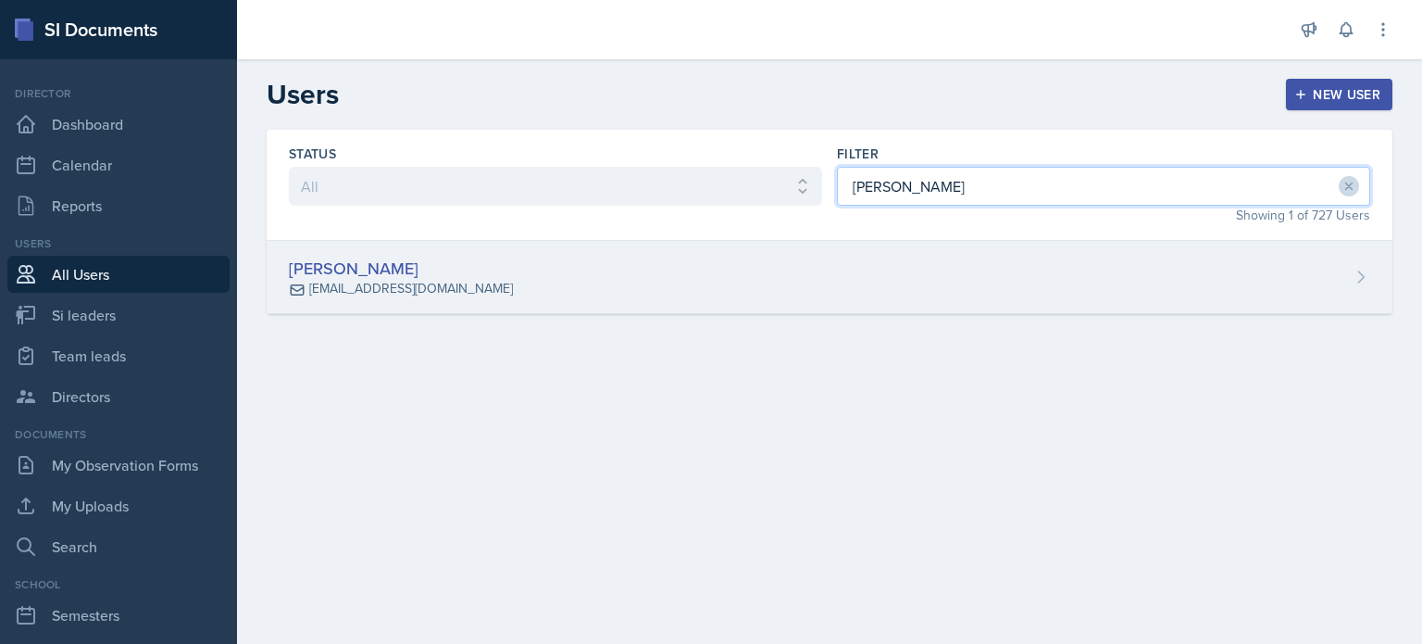
type input "[PERSON_NAME]"
click at [845, 274] on div "[PERSON_NAME] [EMAIL_ADDRESS][DOMAIN_NAME]" at bounding box center [830, 277] width 1126 height 73
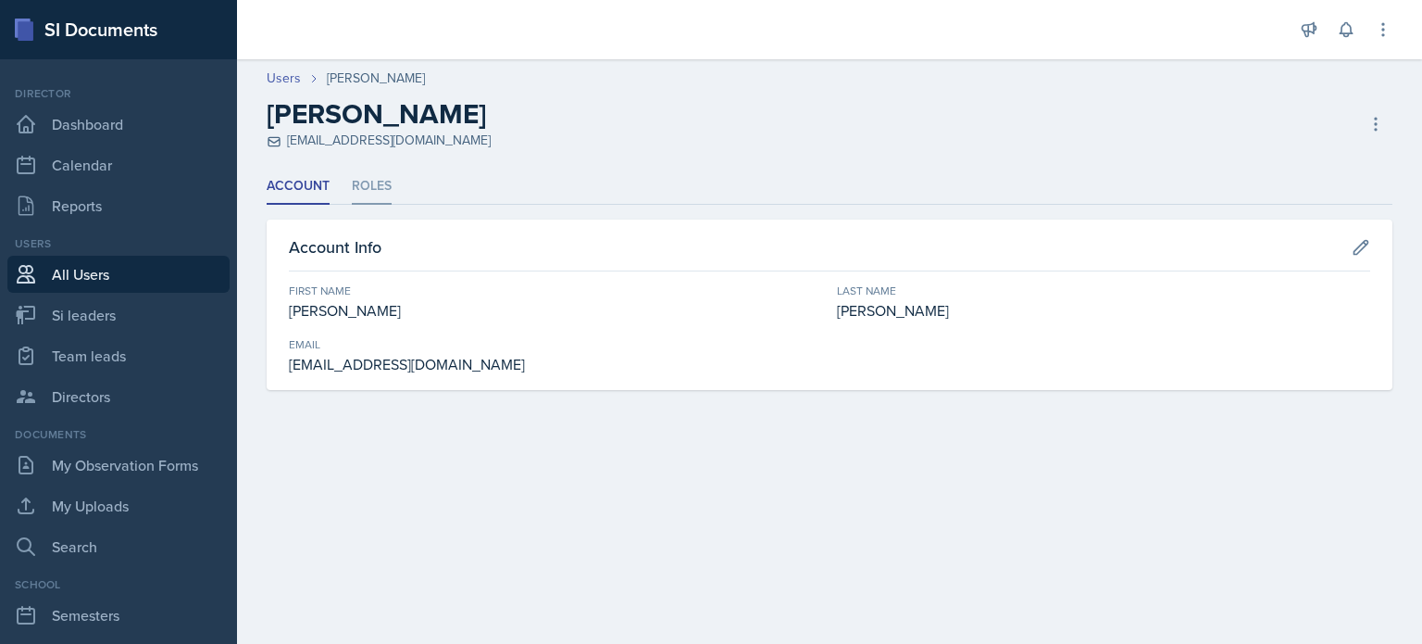
click at [374, 185] on li "Roles" at bounding box center [372, 187] width 40 height 36
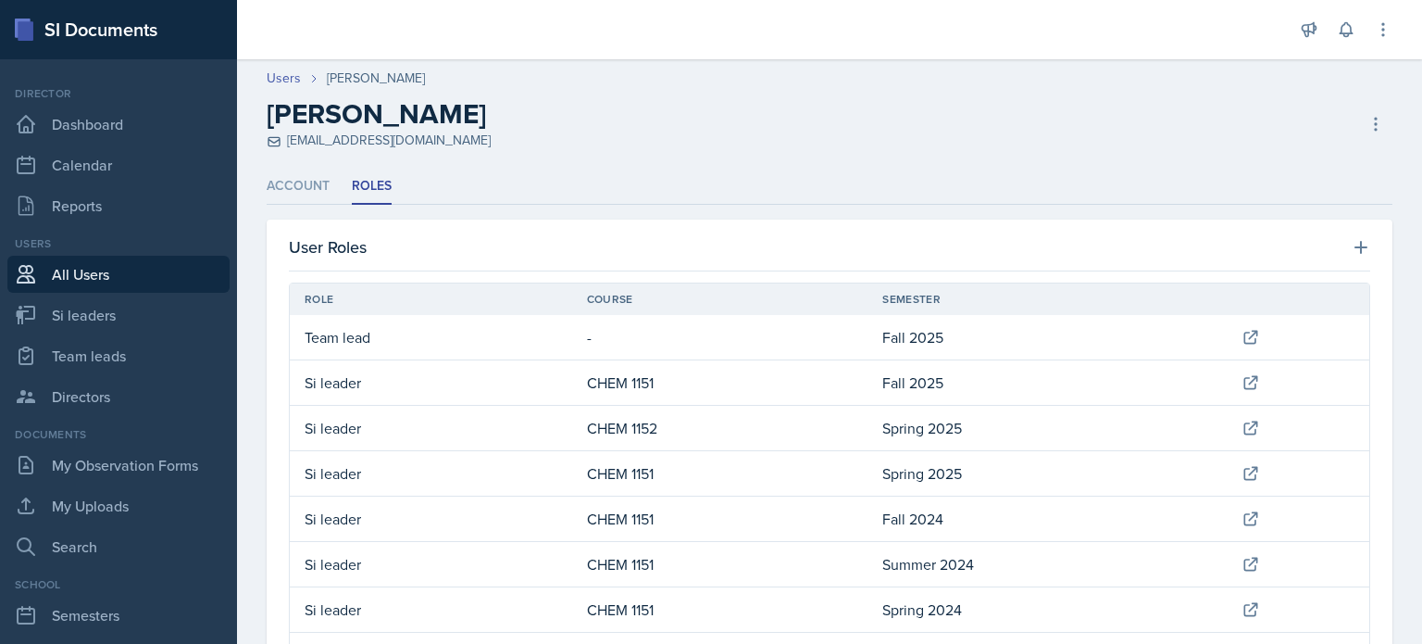
click at [81, 286] on link "All Users" at bounding box center [118, 274] width 222 height 37
